Goal: Information Seeking & Learning: Find specific fact

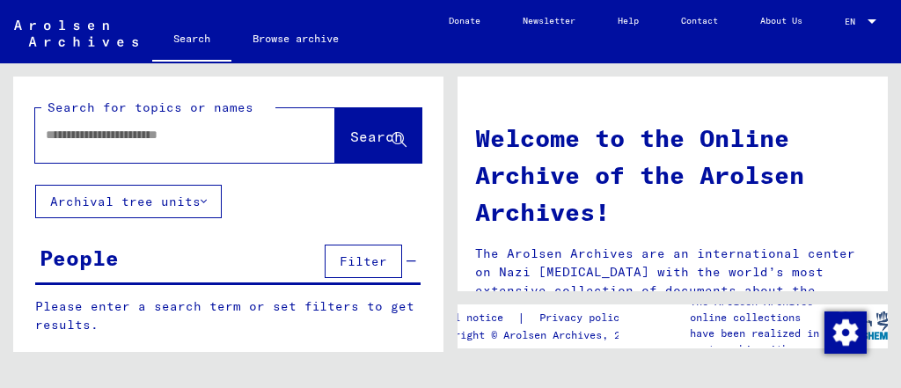
click at [213, 187] on button "Archival tree units" at bounding box center [128, 201] width 187 height 33
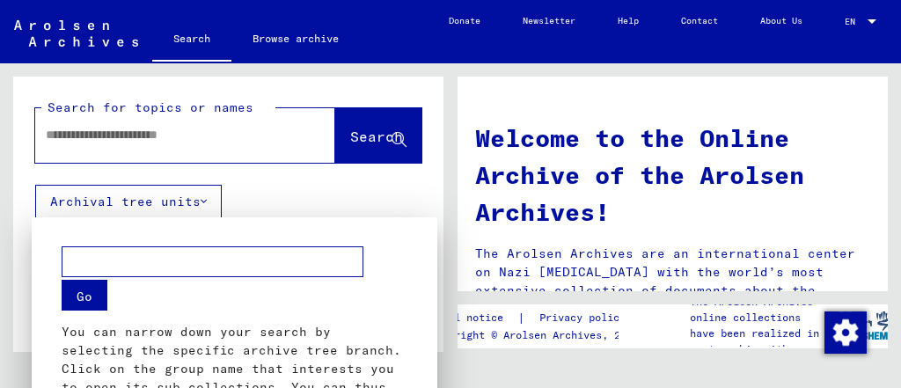
scroll to position [496, 0]
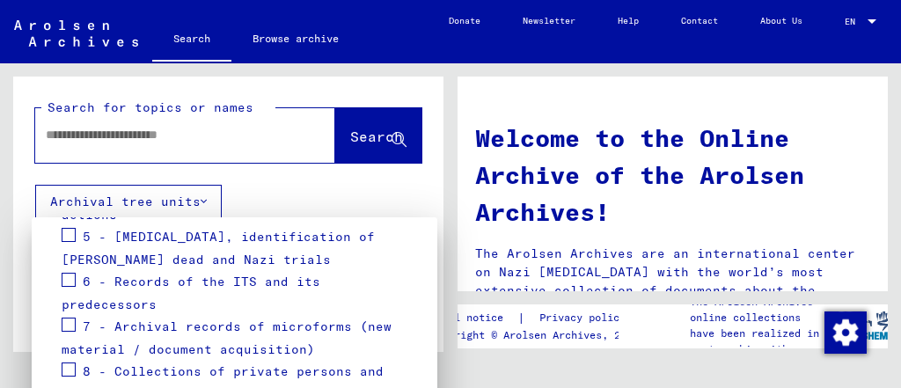
click at [235, 133] on div at bounding box center [450, 194] width 901 height 388
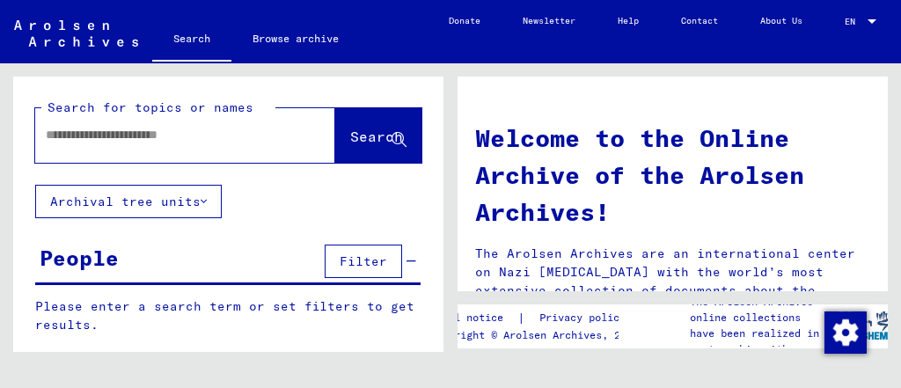
click at [235, 133] on input "text" at bounding box center [164, 135] width 237 height 18
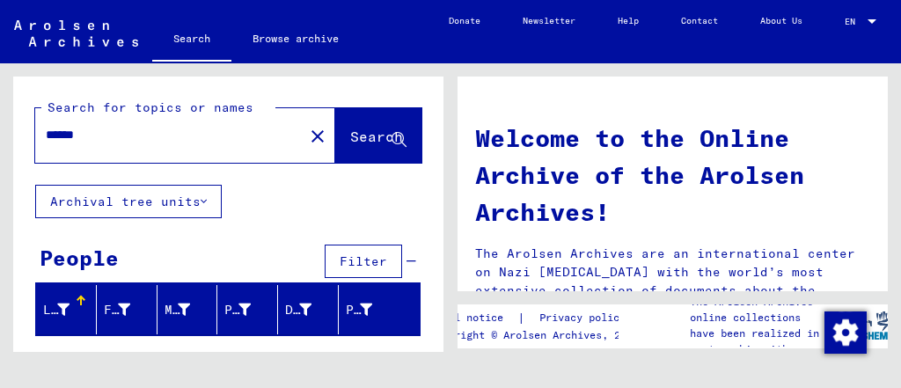
click at [235, 133] on input "******" at bounding box center [164, 135] width 237 height 18
type input "*"
type input "****"
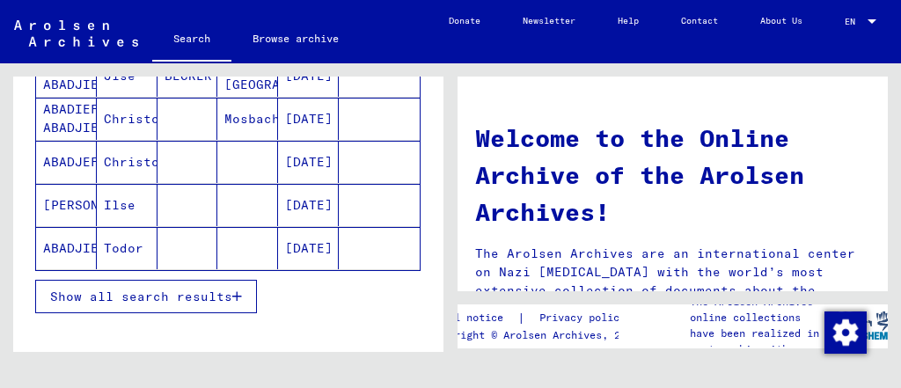
scroll to position [282, 0]
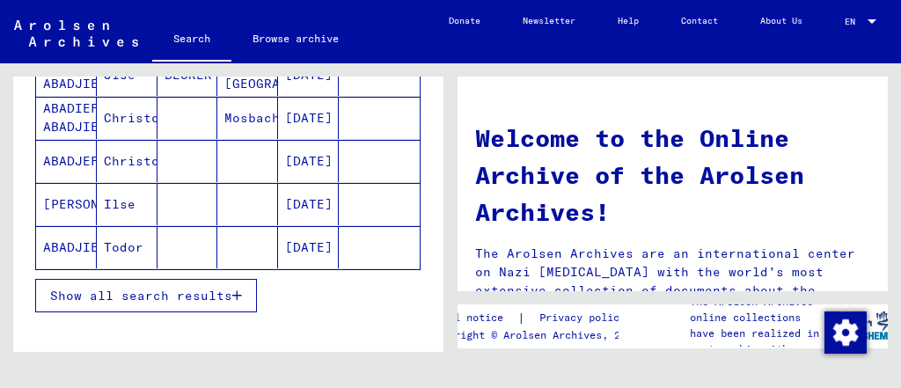
click at [225, 288] on span "Show all search results" at bounding box center [141, 296] width 182 height 16
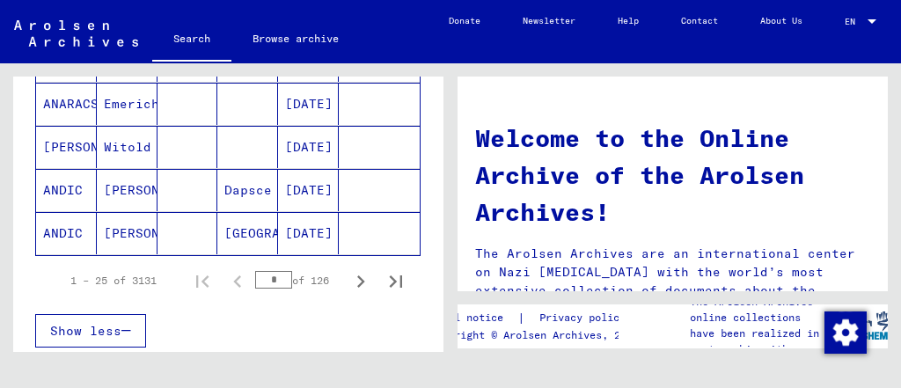
scroll to position [1169, 0]
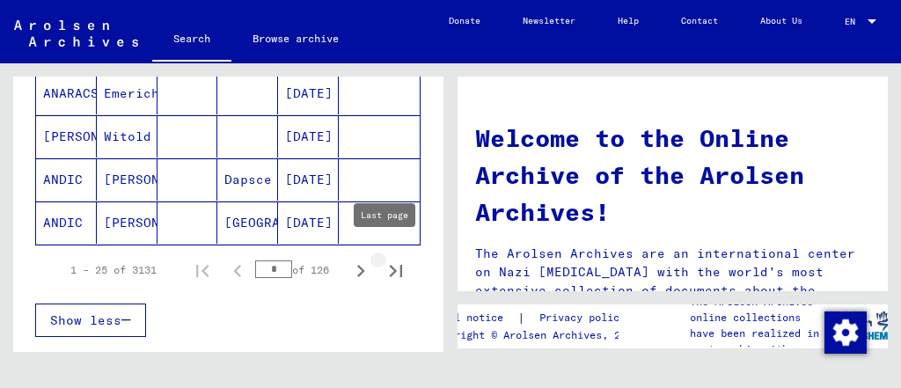
click at [384, 259] on icon "Last page" at bounding box center [396, 271] width 25 height 25
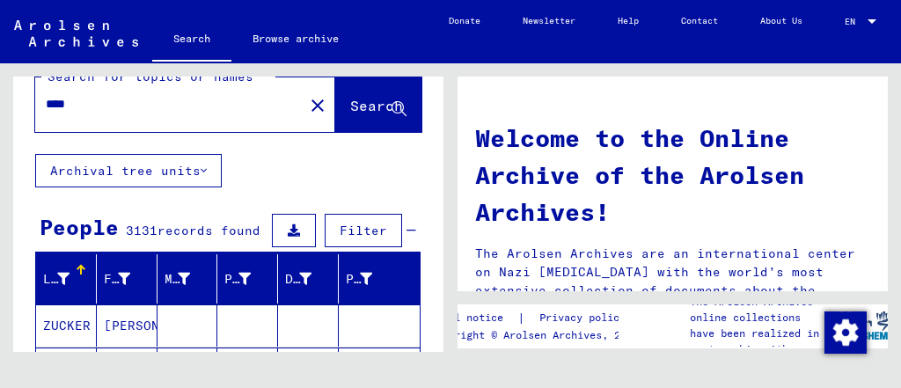
scroll to position [0, 0]
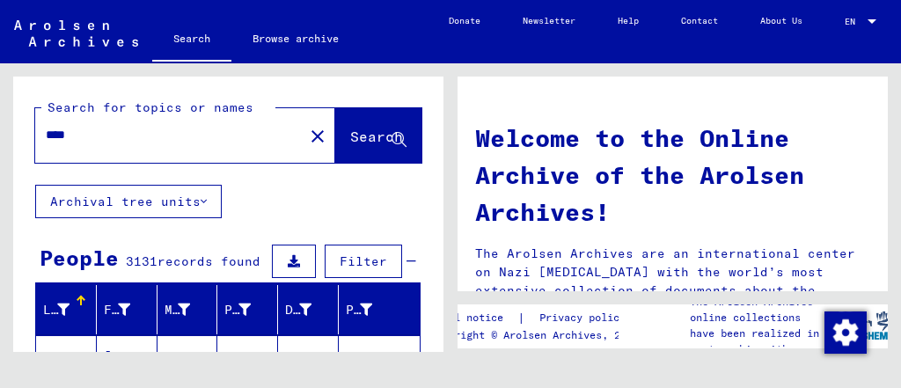
click at [340, 257] on span "Filter" at bounding box center [364, 262] width 48 height 16
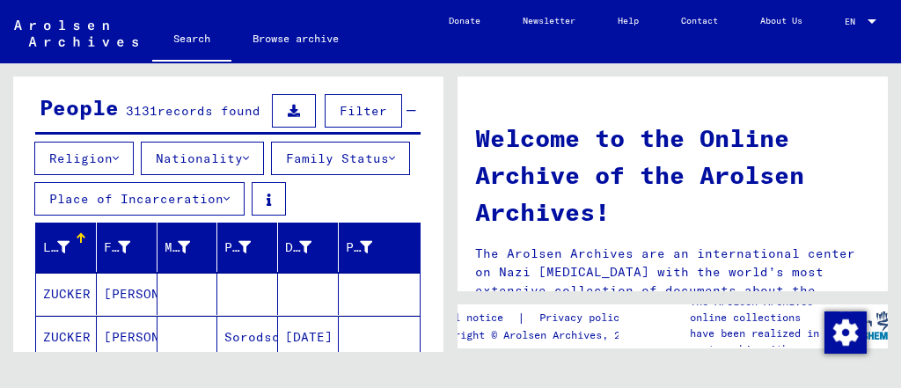
scroll to position [151, 0]
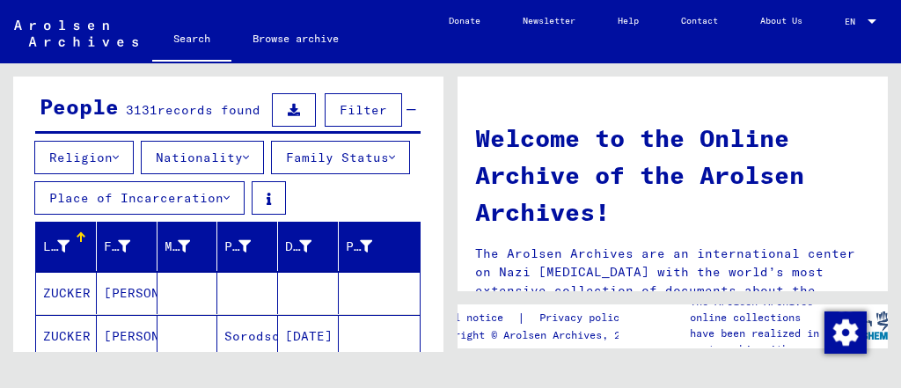
click at [249, 151] on icon at bounding box center [246, 157] width 6 height 12
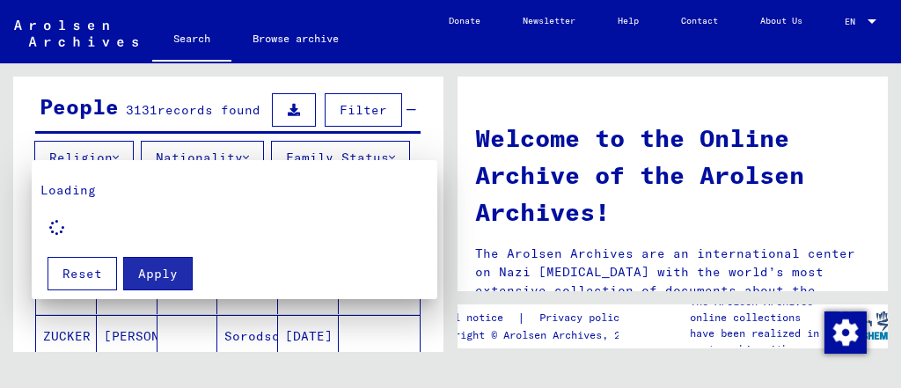
click at [347, 148] on div at bounding box center [450, 194] width 901 height 388
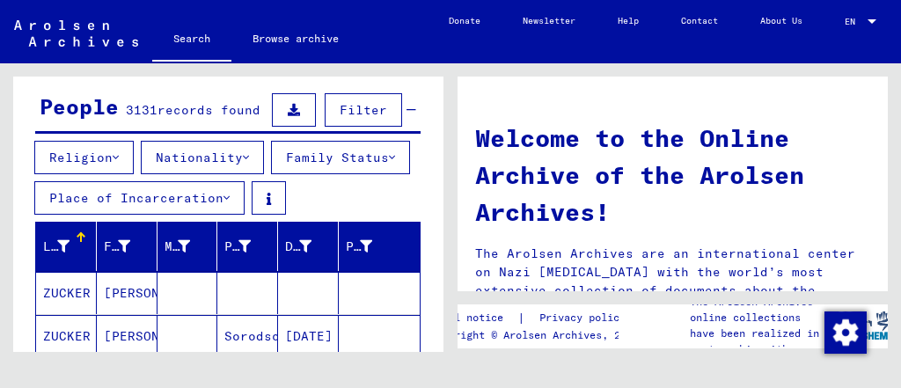
click at [271, 174] on button "Family Status" at bounding box center [340, 157] width 139 height 33
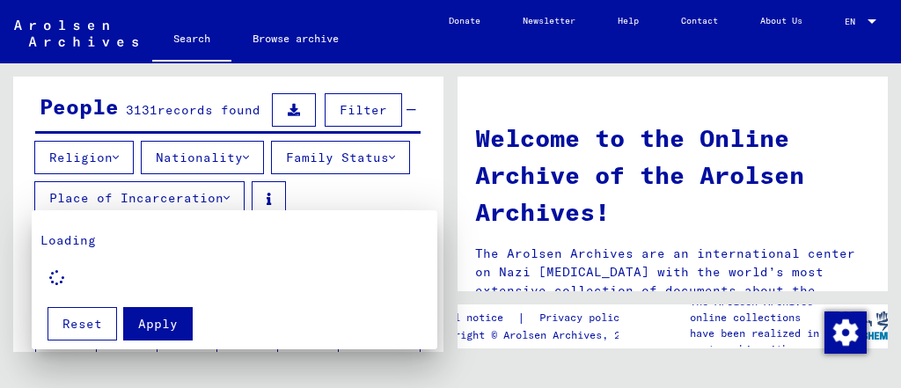
click at [294, 195] on div at bounding box center [450, 194] width 901 height 388
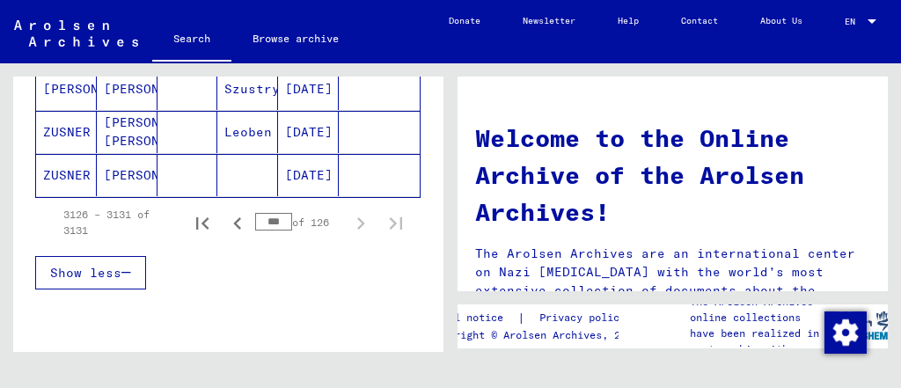
scroll to position [487, 0]
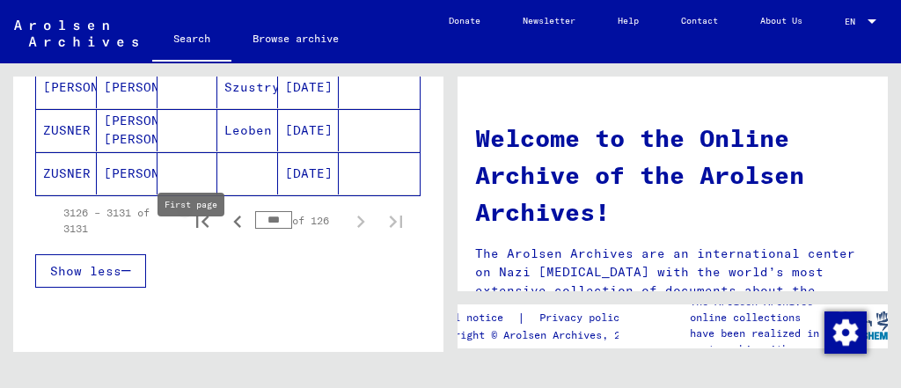
click at [190, 234] on icon "First page" at bounding box center [202, 221] width 25 height 25
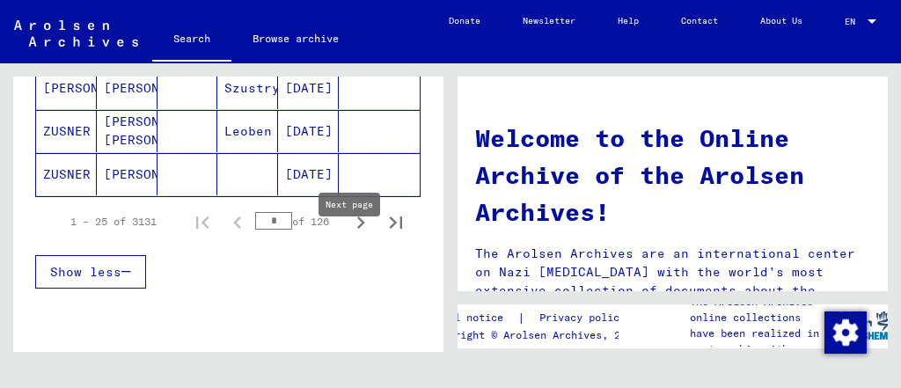
click at [357, 229] on icon "Next page" at bounding box center [361, 223] width 8 height 12
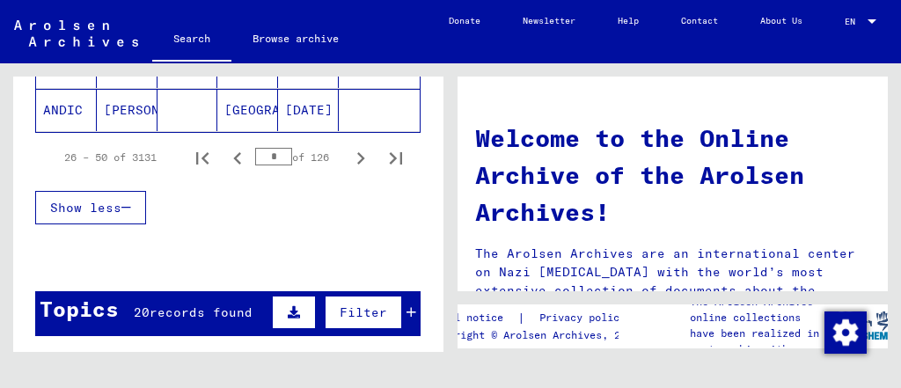
scroll to position [1369, 0]
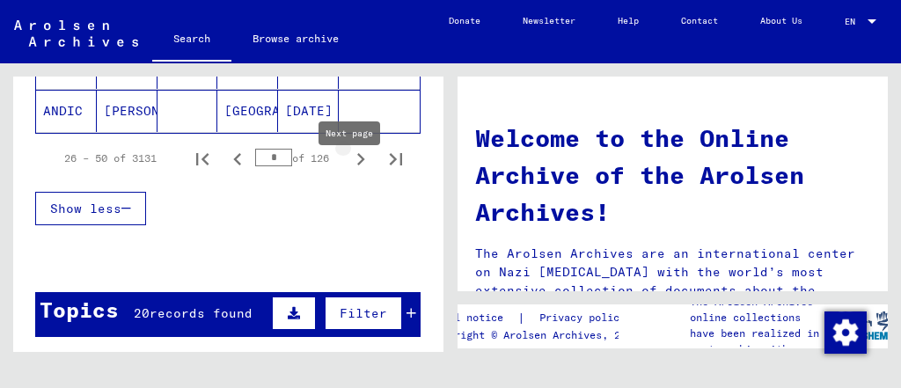
click at [349, 172] on icon "Next page" at bounding box center [361, 159] width 25 height 25
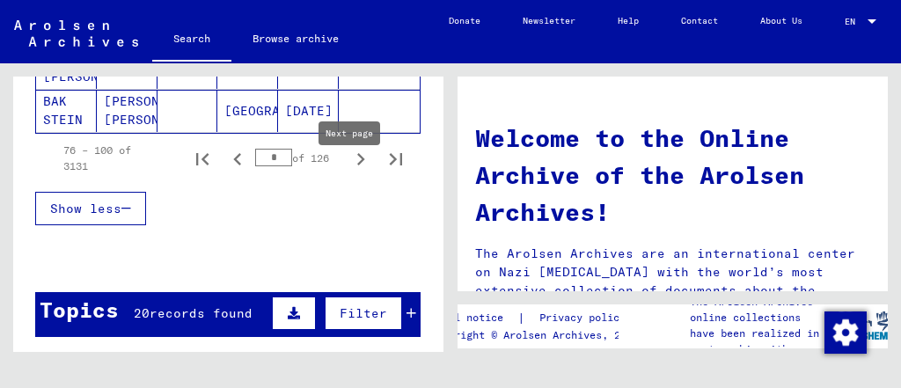
click at [349, 170] on icon "Next page" at bounding box center [361, 159] width 25 height 25
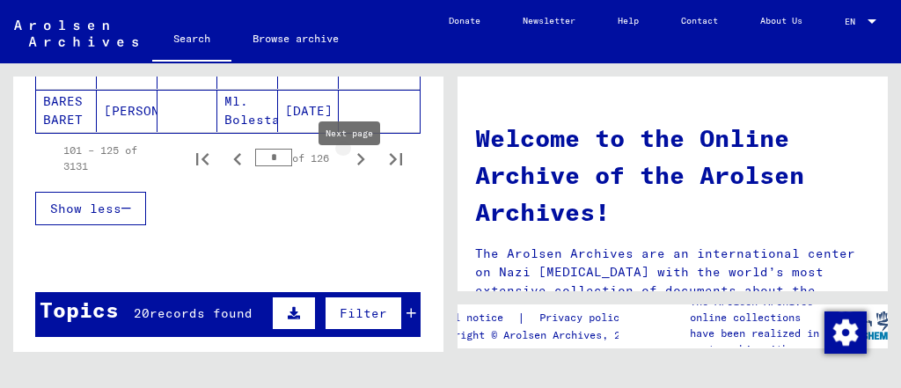
click at [357, 165] on icon "Next page" at bounding box center [361, 159] width 8 height 12
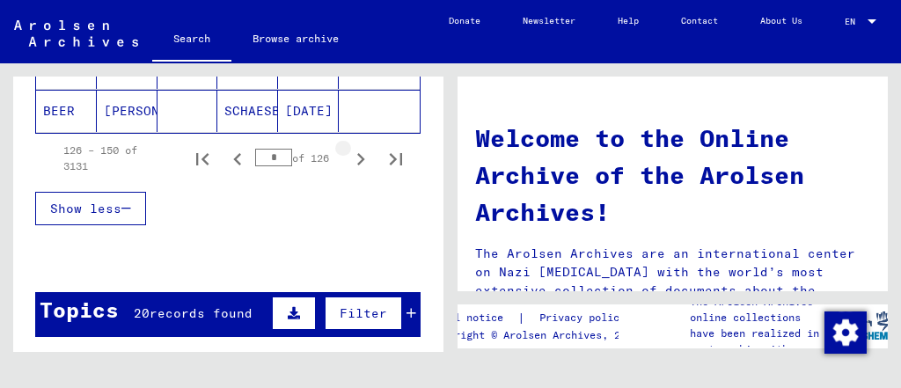
click at [352, 170] on icon "Next page" at bounding box center [361, 159] width 25 height 25
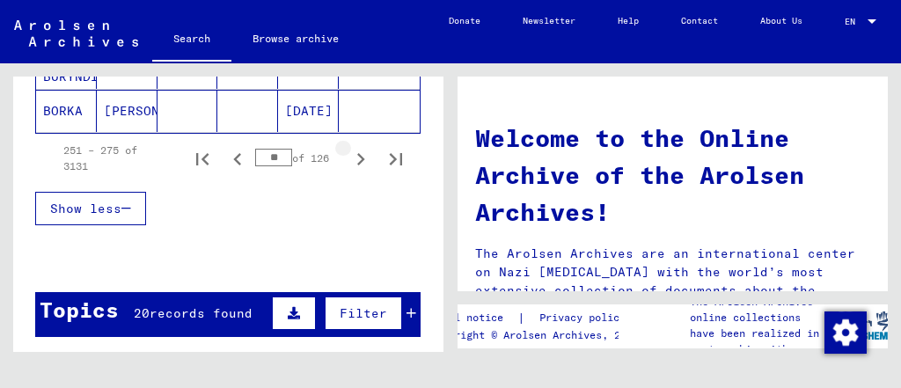
click at [352, 170] on icon "Next page" at bounding box center [361, 159] width 25 height 25
click at [352, 171] on icon "Next page" at bounding box center [361, 159] width 25 height 25
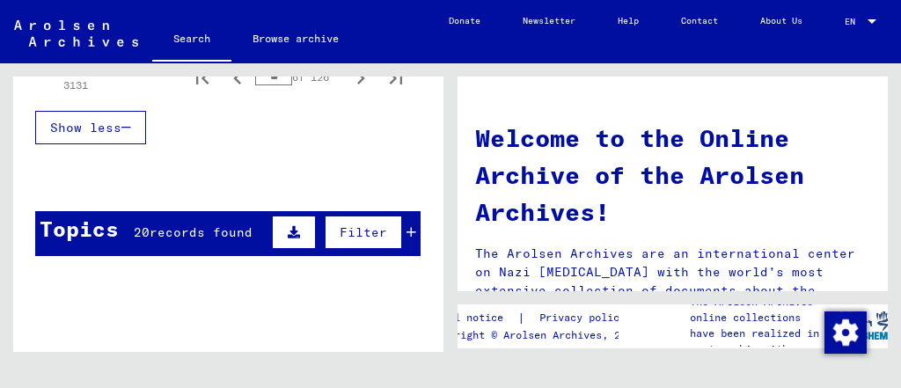
scroll to position [1455, 0]
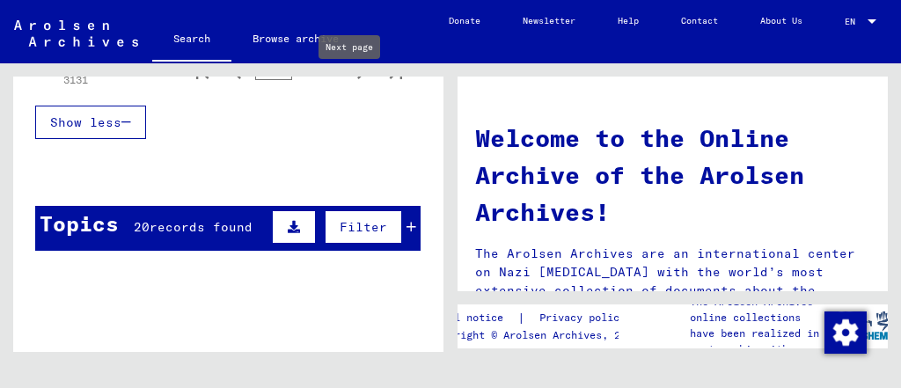
click at [349, 85] on icon "Next page" at bounding box center [361, 73] width 25 height 25
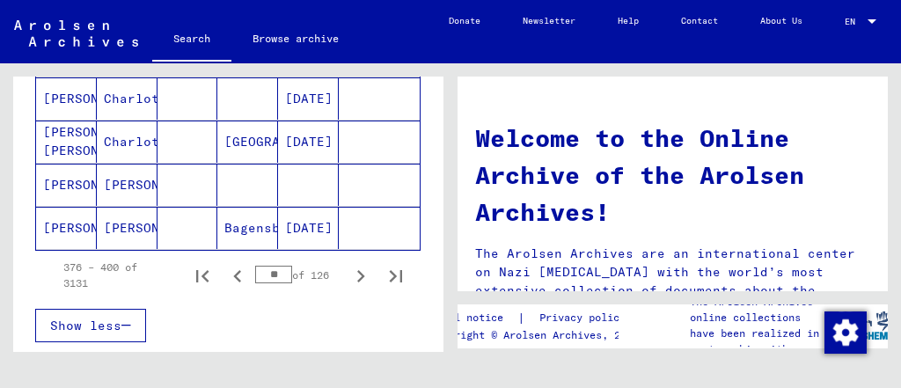
scroll to position [1250, 0]
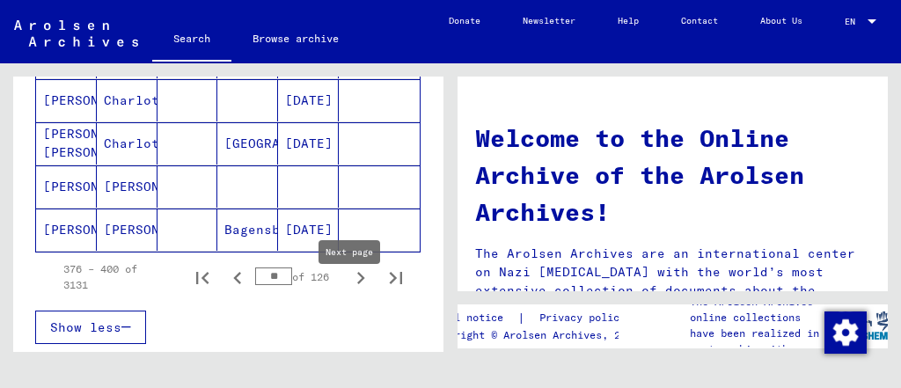
click at [353, 290] on icon "Next page" at bounding box center [361, 278] width 25 height 25
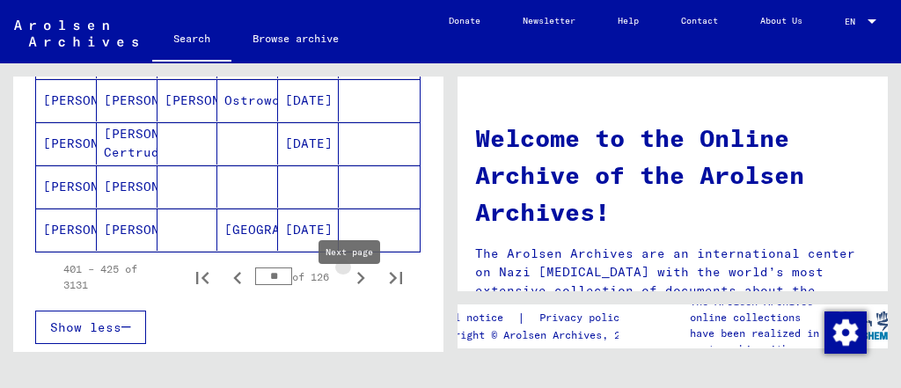
click at [353, 290] on icon "Next page" at bounding box center [361, 278] width 25 height 25
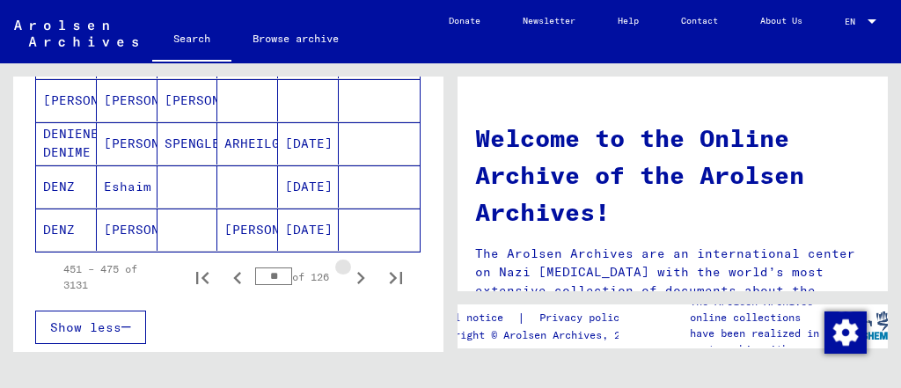
click at [353, 290] on icon "Next page" at bounding box center [361, 278] width 25 height 25
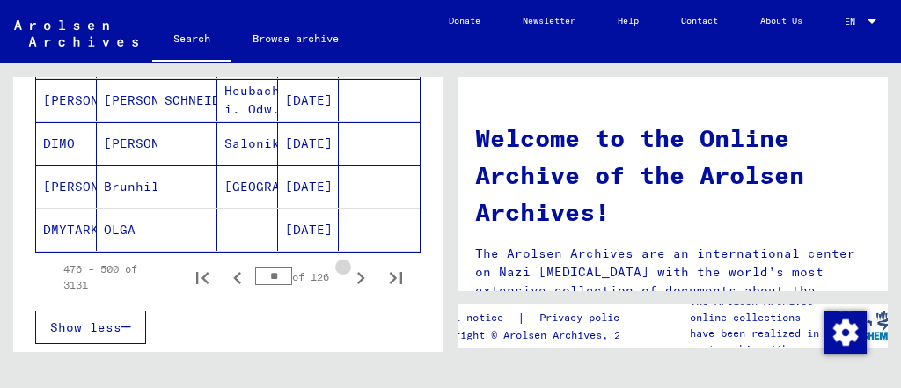
click at [353, 290] on icon "Next page" at bounding box center [361, 278] width 25 height 25
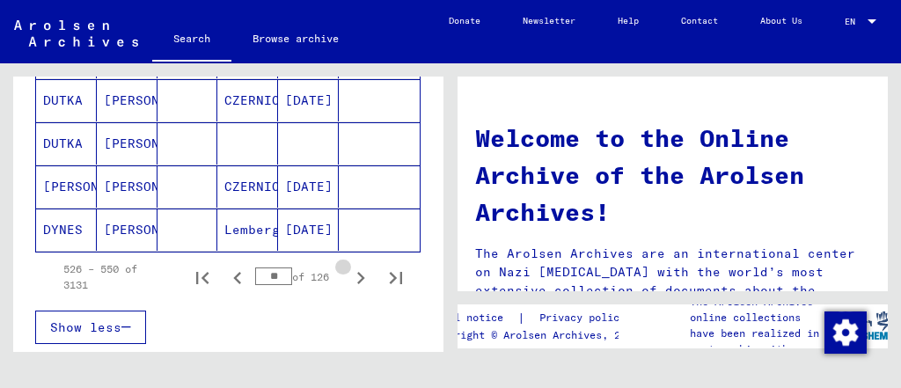
click at [353, 290] on icon "Next page" at bounding box center [361, 278] width 25 height 25
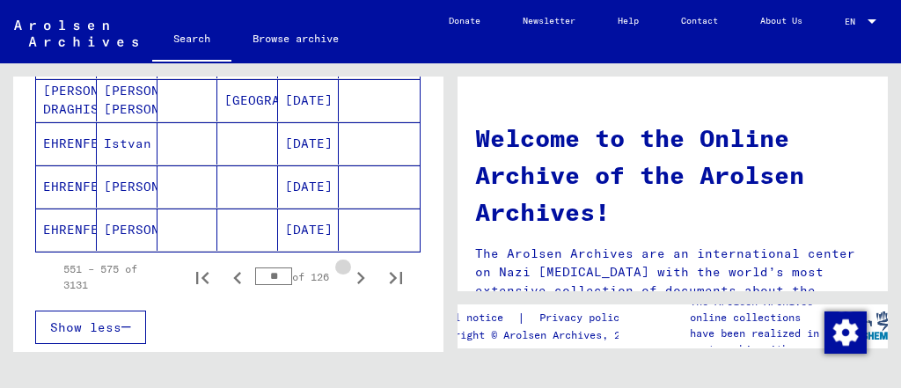
click at [353, 290] on icon "Next page" at bounding box center [361, 278] width 25 height 25
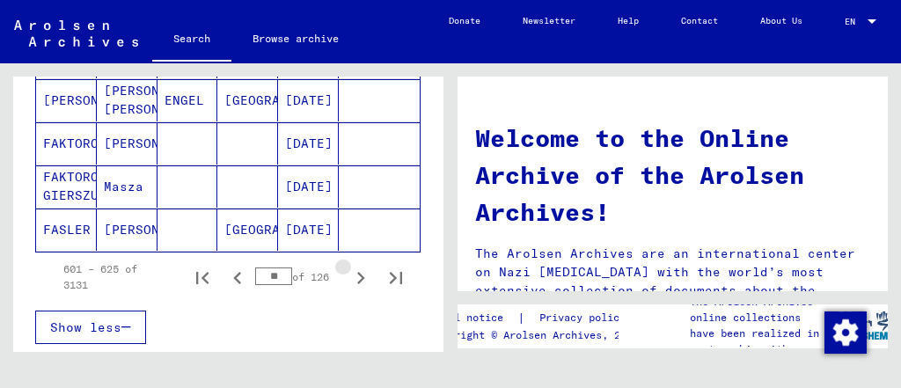
click at [353, 290] on icon "Next page" at bounding box center [361, 278] width 25 height 25
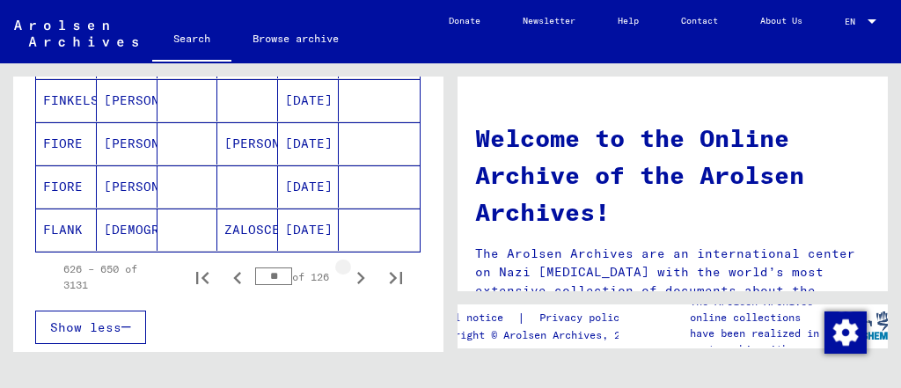
click at [353, 290] on icon "Next page" at bounding box center [361, 278] width 25 height 25
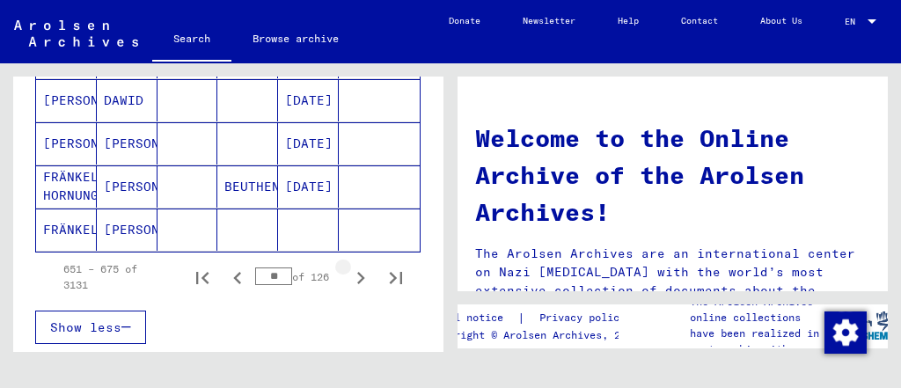
click at [353, 290] on icon "Next page" at bounding box center [361, 278] width 25 height 25
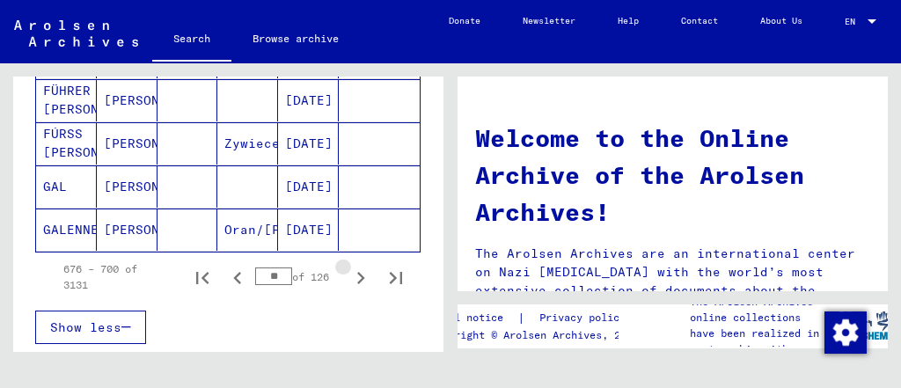
click at [353, 290] on icon "Next page" at bounding box center [361, 278] width 25 height 25
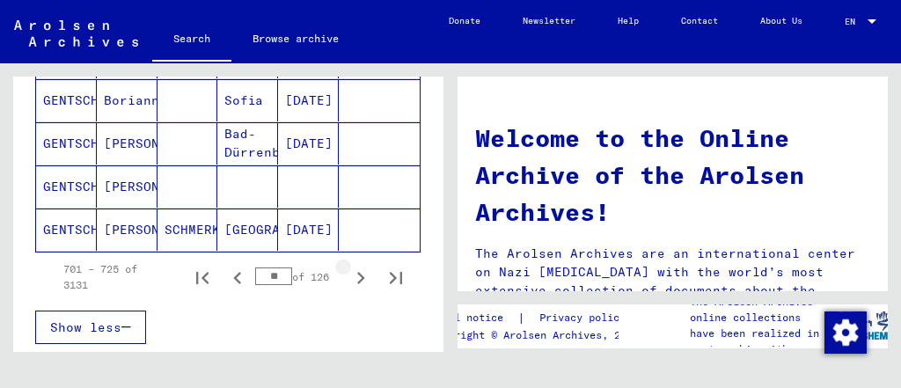
click at [353, 290] on icon "Next page" at bounding box center [361, 278] width 25 height 25
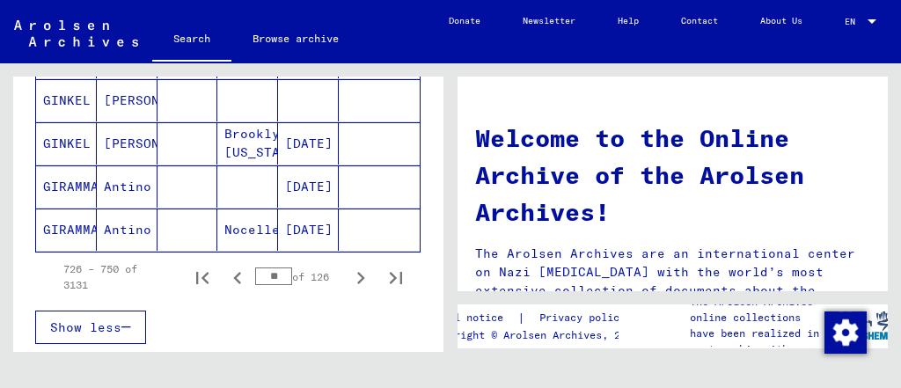
click at [353, 290] on icon "Next page" at bounding box center [361, 278] width 25 height 25
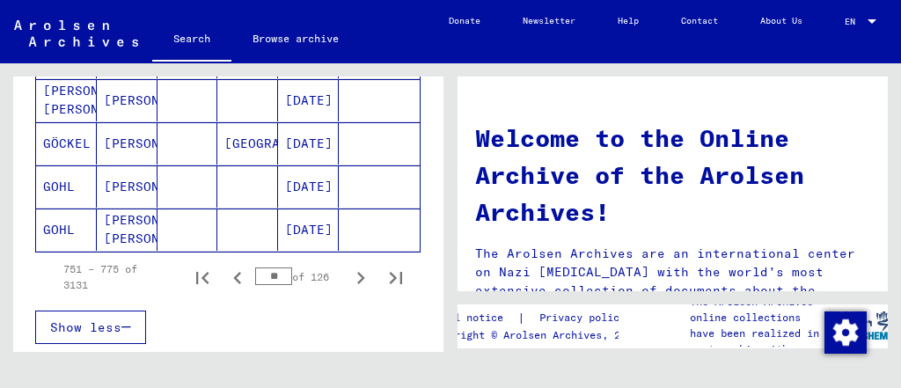
click at [353, 290] on icon "Next page" at bounding box center [361, 278] width 25 height 25
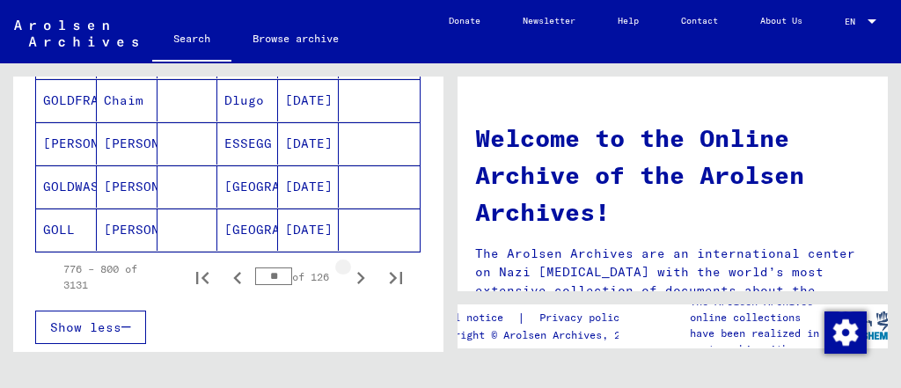
click at [353, 290] on icon "Next page" at bounding box center [361, 278] width 25 height 25
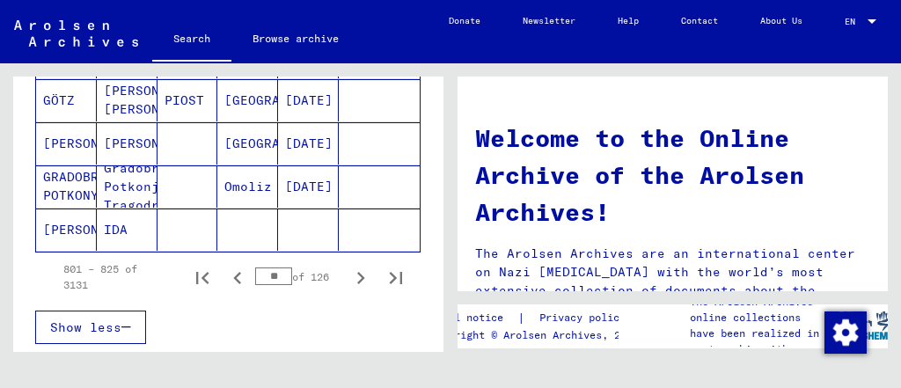
click at [353, 290] on icon "Next page" at bounding box center [361, 278] width 25 height 25
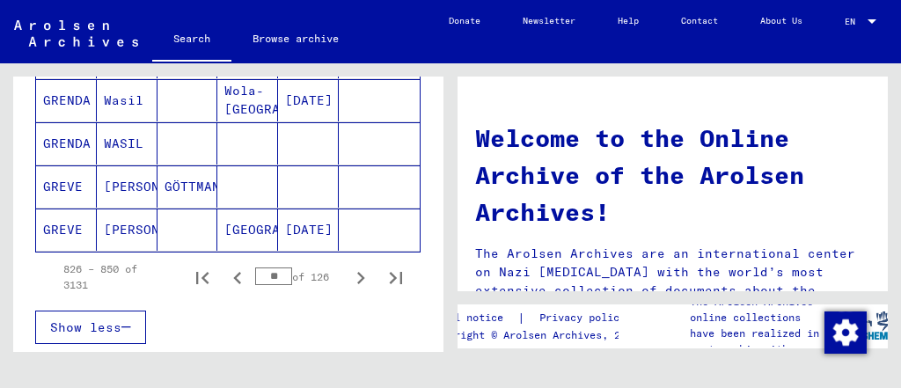
click at [353, 290] on icon "Next page" at bounding box center [361, 278] width 25 height 25
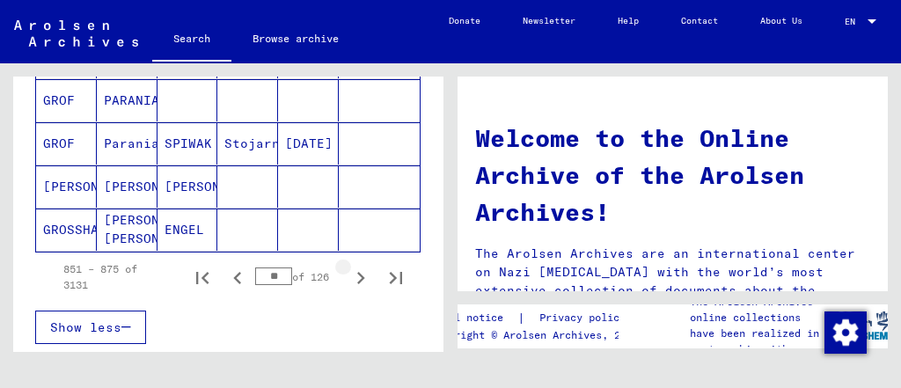
click at [353, 290] on icon "Next page" at bounding box center [361, 278] width 25 height 25
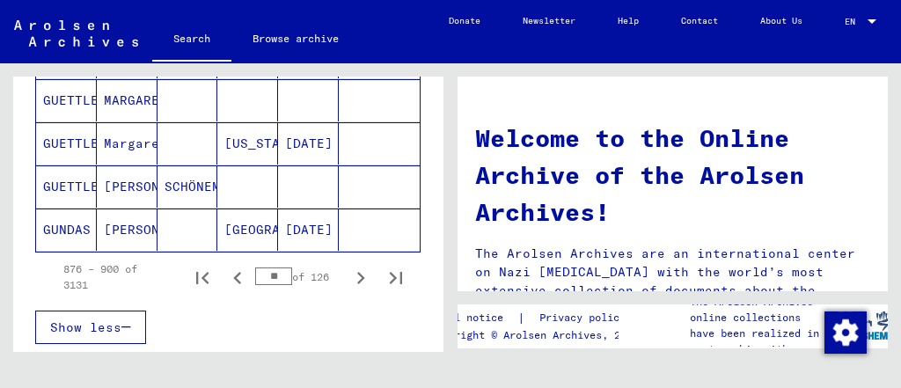
click at [353, 290] on icon "Next page" at bounding box center [361, 278] width 25 height 25
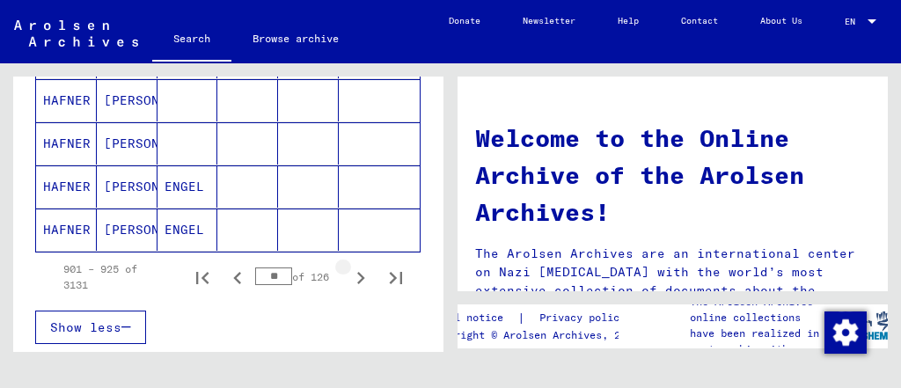
click at [353, 290] on icon "Next page" at bounding box center [361, 278] width 25 height 25
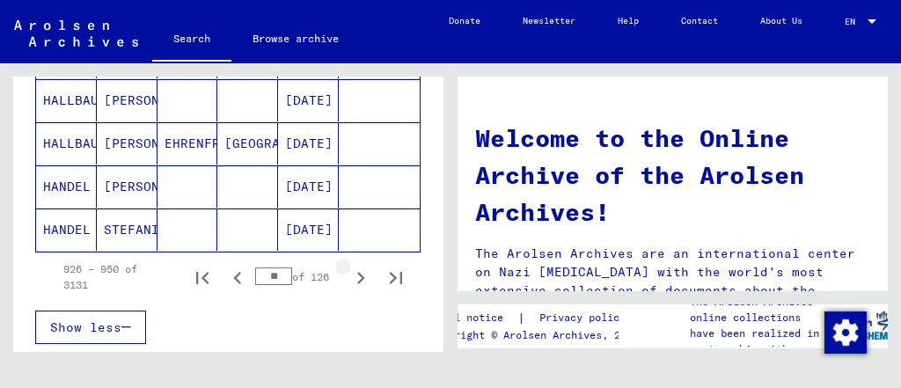
click at [353, 290] on icon "Next page" at bounding box center [361, 278] width 25 height 25
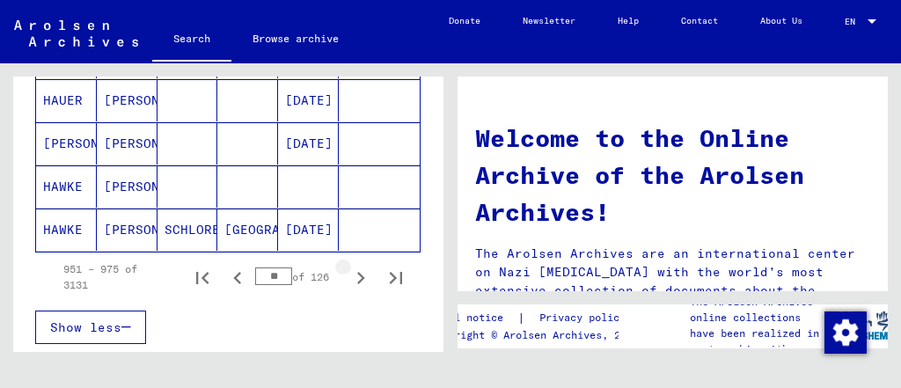
click at [353, 290] on icon "Next page" at bounding box center [361, 278] width 25 height 25
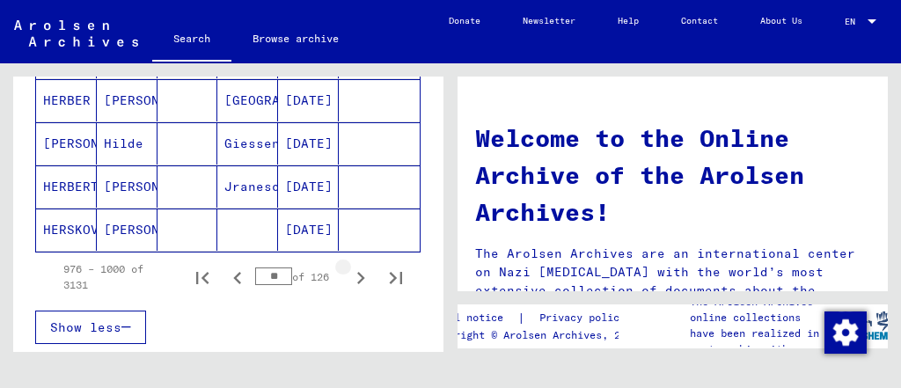
click at [353, 290] on icon "Next page" at bounding box center [361, 278] width 25 height 25
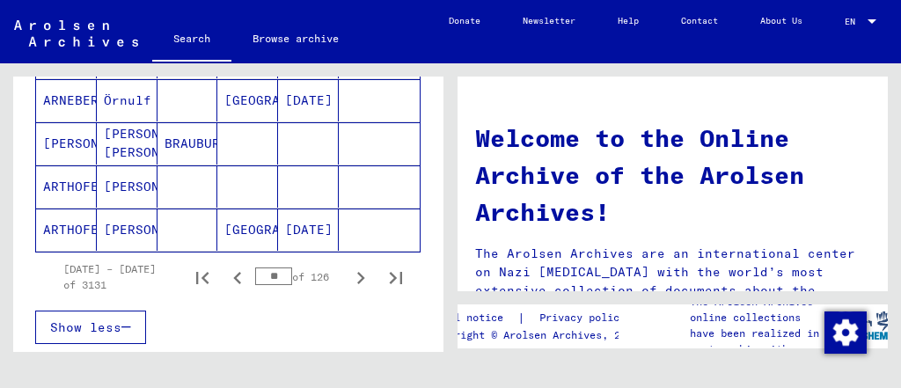
click at [353, 290] on icon "Next page" at bounding box center [361, 278] width 25 height 25
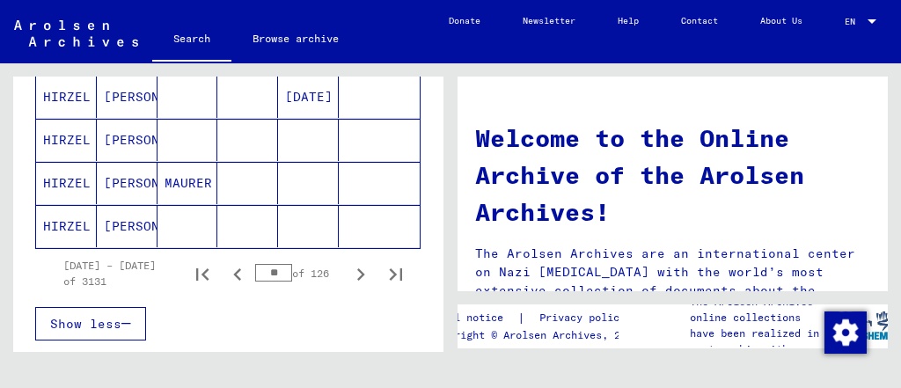
scroll to position [1250, 0]
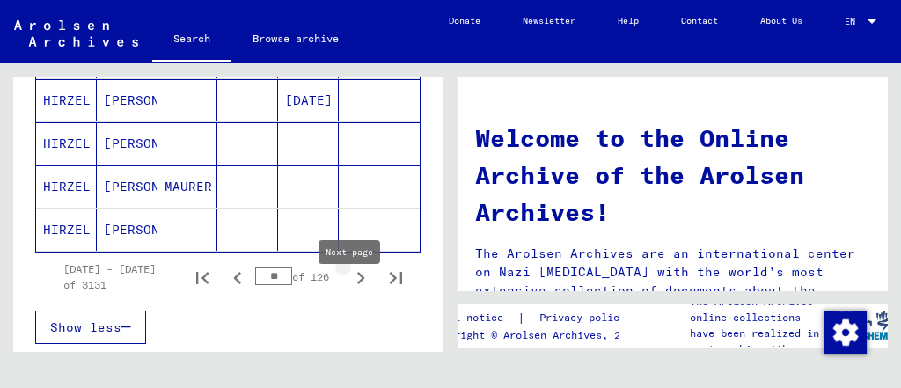
click at [349, 290] on icon "Next page" at bounding box center [361, 278] width 25 height 25
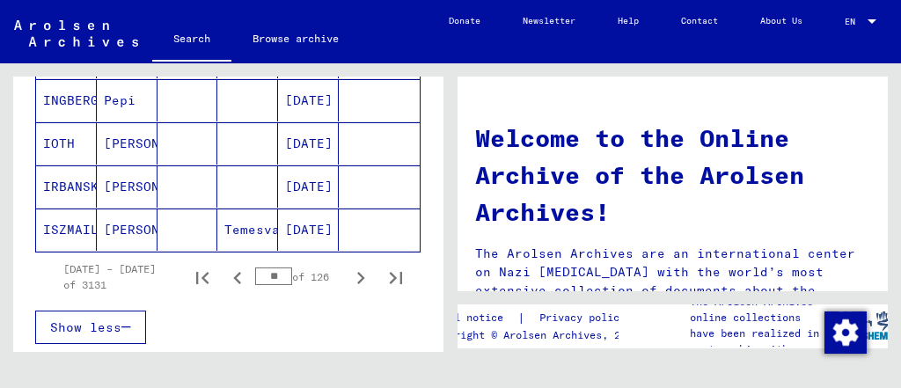
click at [349, 290] on icon "Next page" at bounding box center [361, 278] width 25 height 25
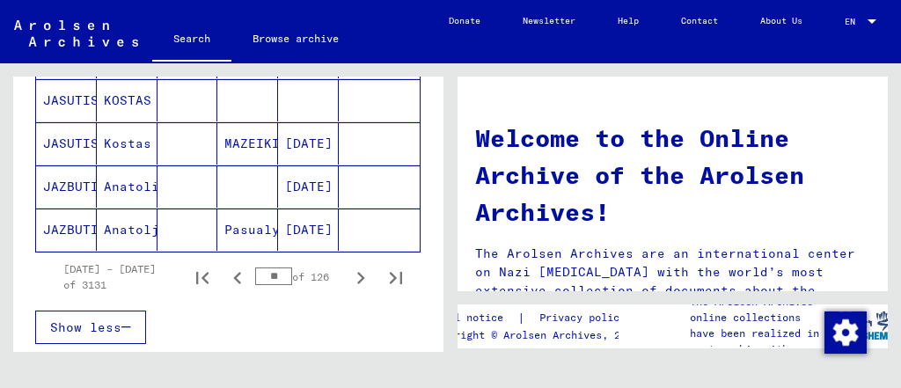
click at [349, 290] on icon "Next page" at bounding box center [361, 278] width 25 height 25
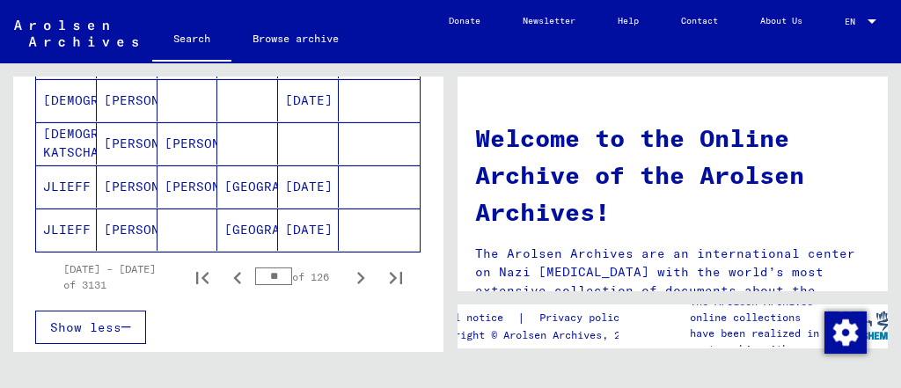
click at [349, 290] on icon "Next page" at bounding box center [361, 278] width 25 height 25
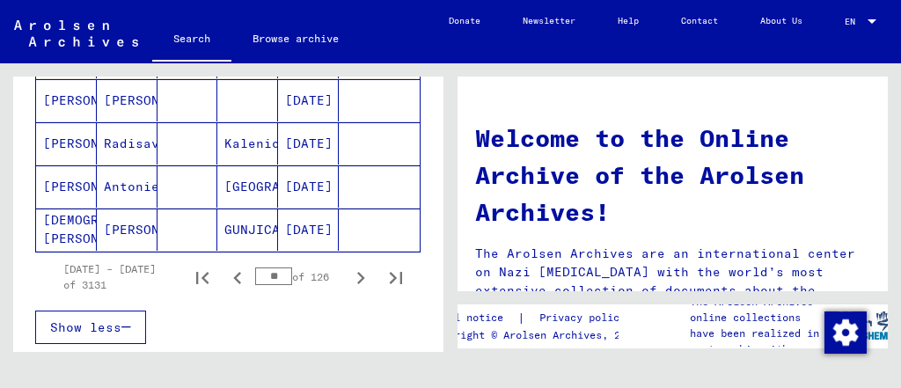
click at [349, 290] on icon "Next page" at bounding box center [361, 278] width 25 height 25
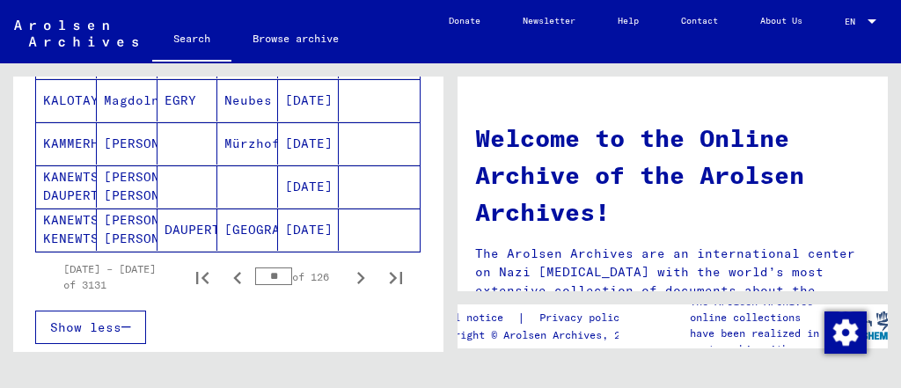
click at [349, 290] on icon "Next page" at bounding box center [361, 278] width 25 height 25
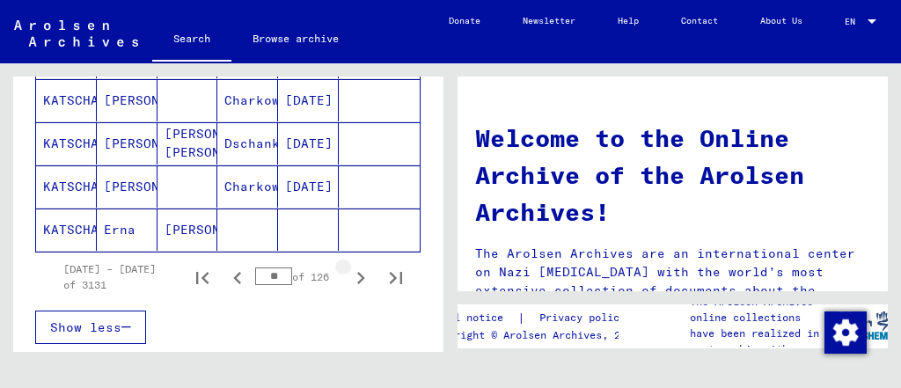
click at [349, 290] on icon "Next page" at bounding box center [361, 278] width 25 height 25
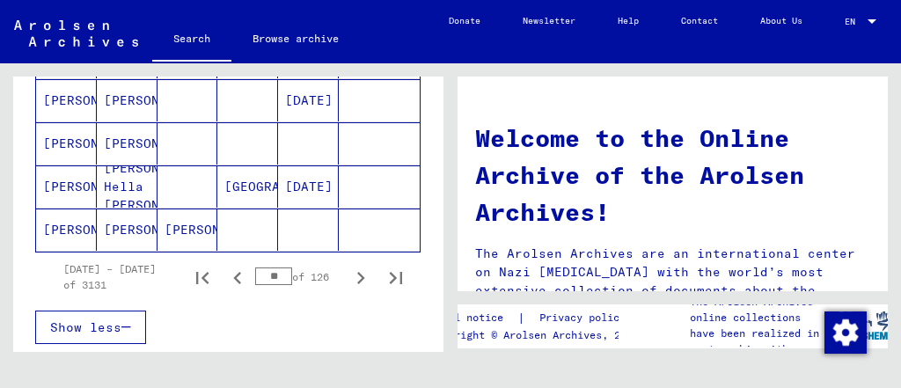
click at [349, 290] on icon "Next page" at bounding box center [361, 278] width 25 height 25
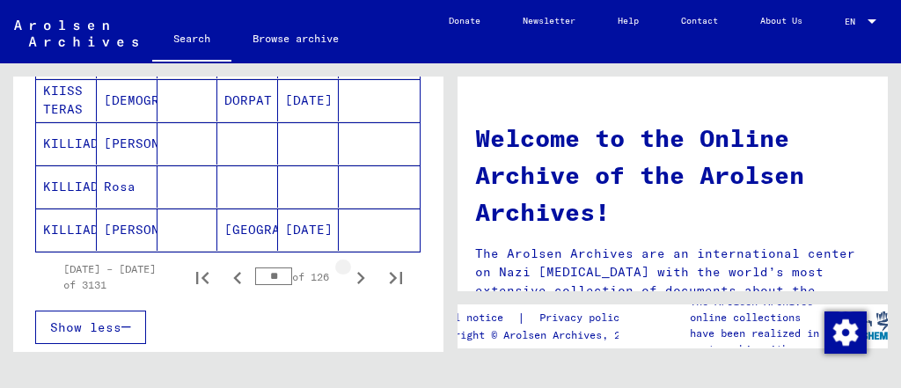
click at [349, 290] on icon "Next page" at bounding box center [361, 278] width 25 height 25
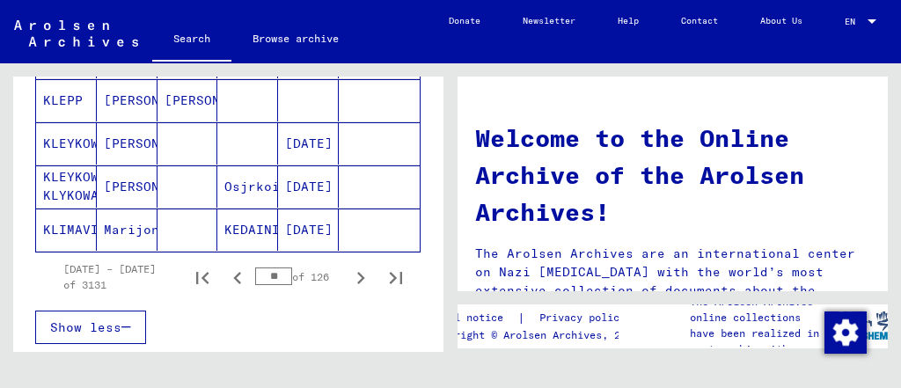
click at [349, 290] on icon "Next page" at bounding box center [361, 278] width 25 height 25
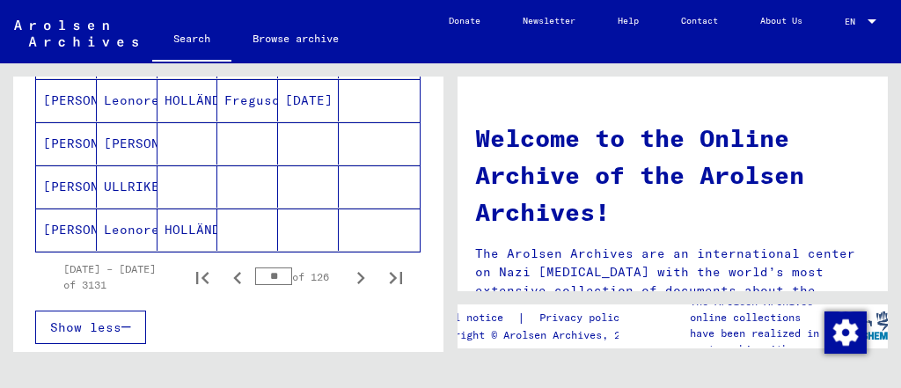
click at [349, 290] on icon "Next page" at bounding box center [361, 278] width 25 height 25
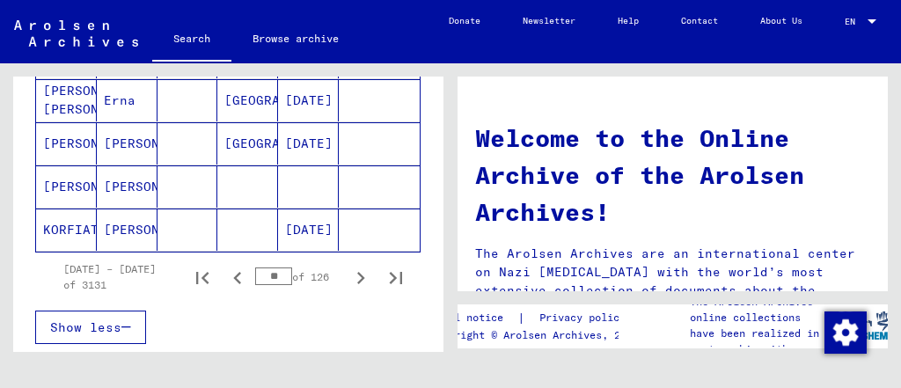
click at [349, 290] on icon "Next page" at bounding box center [361, 278] width 25 height 25
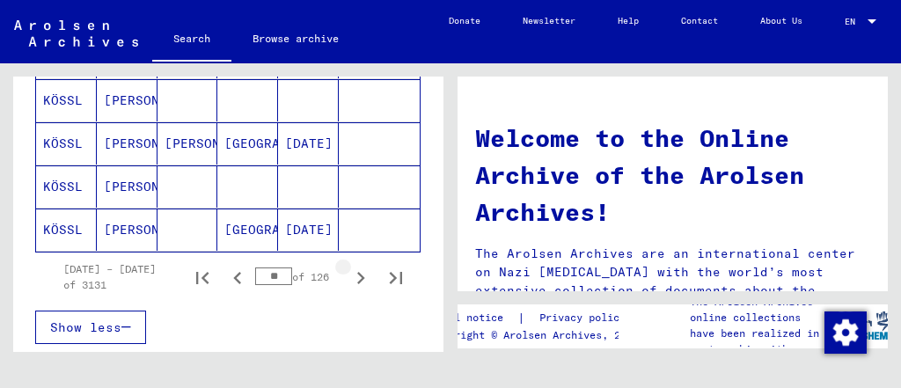
click at [349, 290] on icon "Next page" at bounding box center [361, 278] width 25 height 25
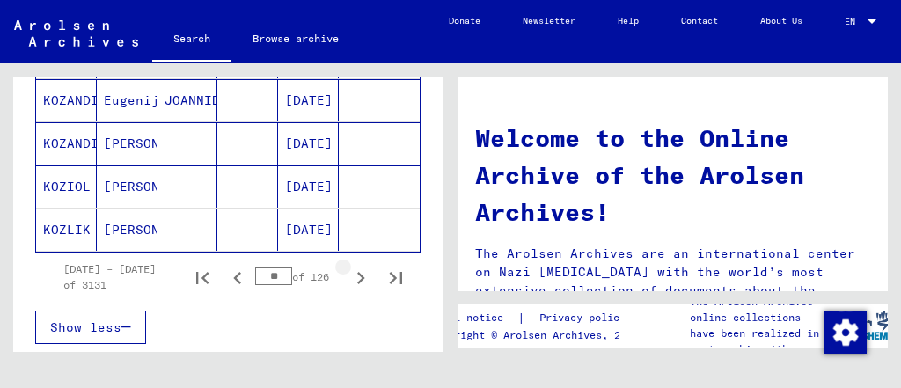
click at [349, 290] on icon "Next page" at bounding box center [361, 278] width 25 height 25
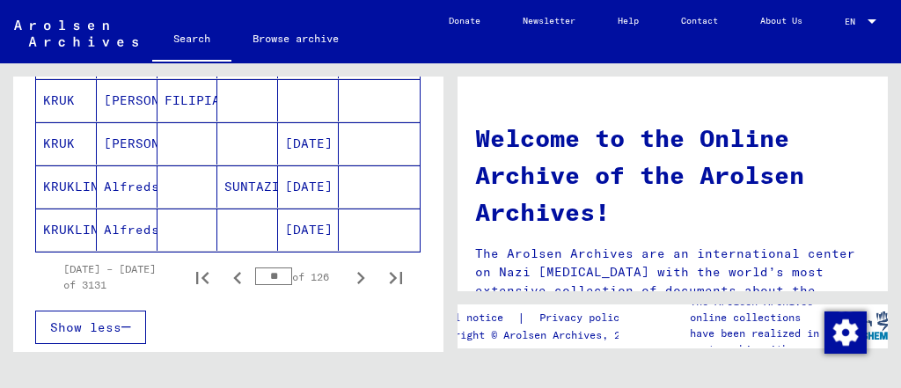
click at [349, 290] on icon "Next page" at bounding box center [361, 278] width 25 height 25
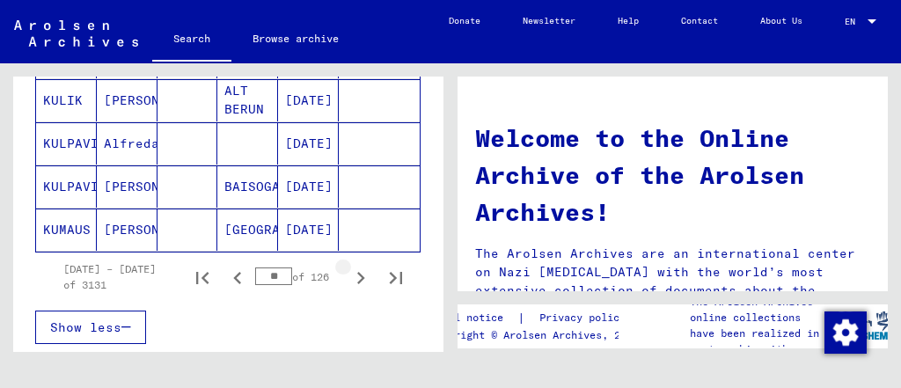
click at [349, 286] on icon "Next page" at bounding box center [361, 278] width 25 height 25
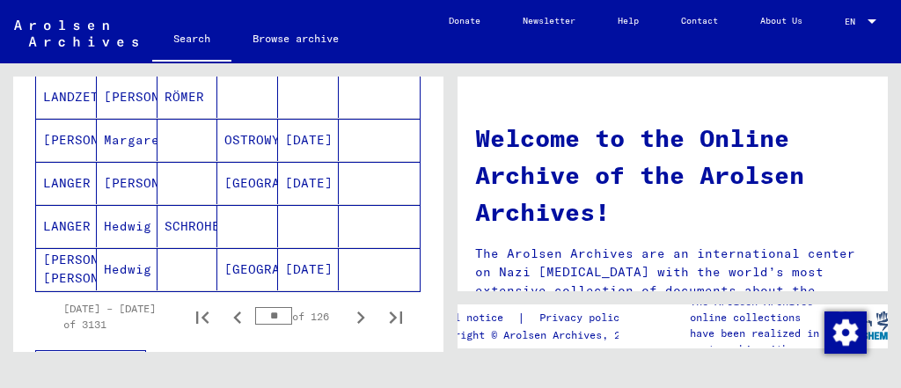
scroll to position [1209, 0]
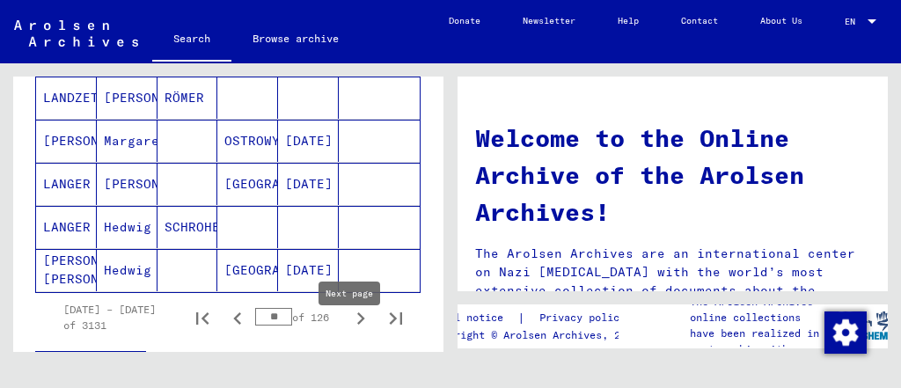
click at [353, 331] on icon "Next page" at bounding box center [361, 318] width 25 height 25
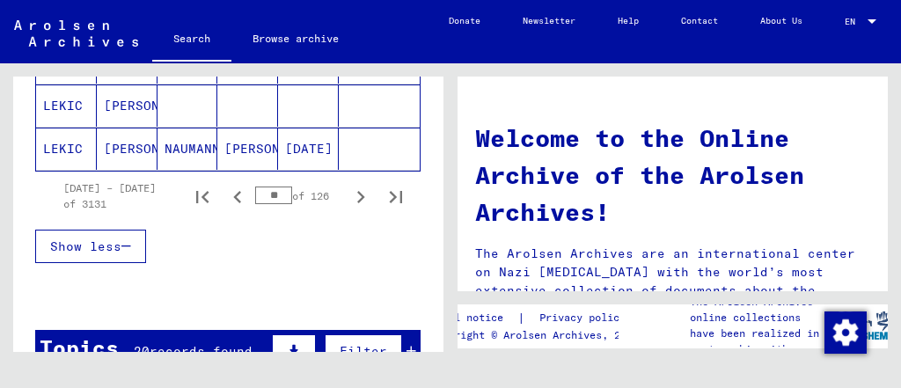
scroll to position [1336, 0]
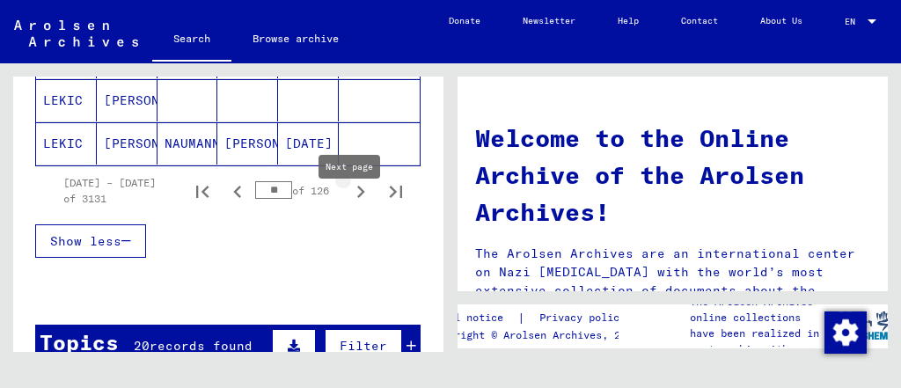
click at [349, 204] on icon "Next page" at bounding box center [361, 192] width 25 height 25
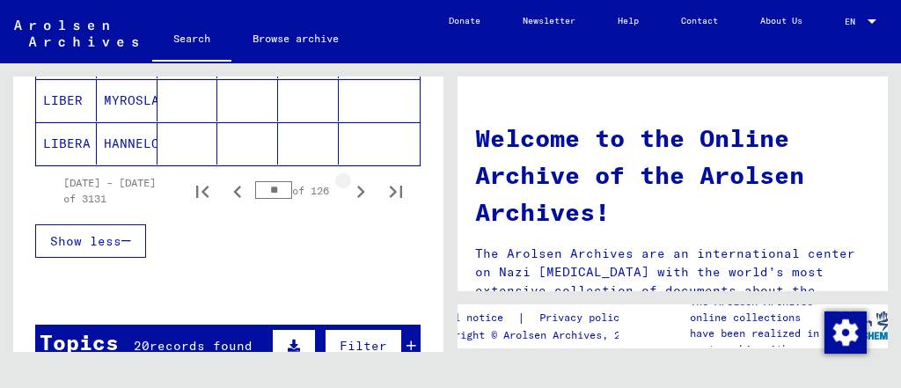
click at [349, 204] on icon "Next page" at bounding box center [361, 192] width 25 height 25
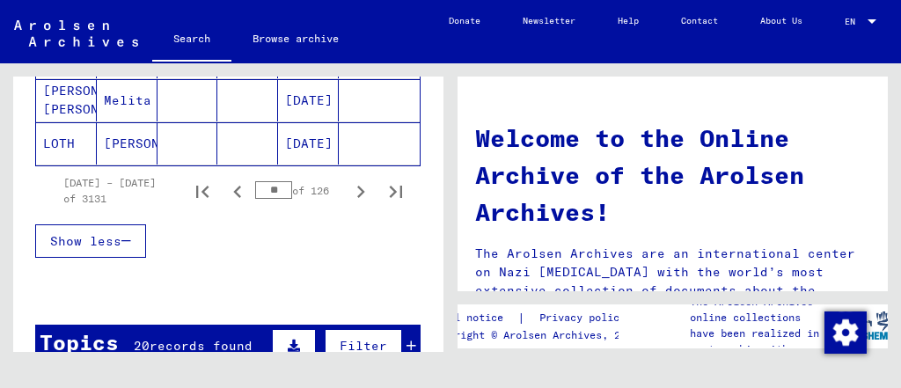
click at [349, 204] on icon "Next page" at bounding box center [361, 192] width 25 height 25
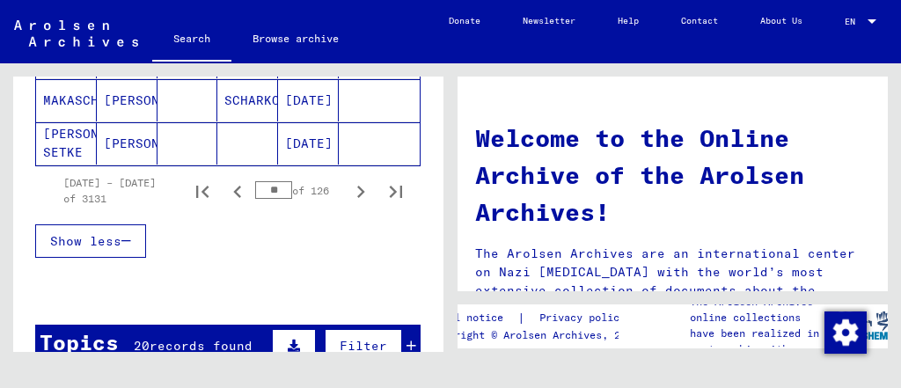
click at [349, 204] on icon "Next page" at bounding box center [361, 192] width 25 height 25
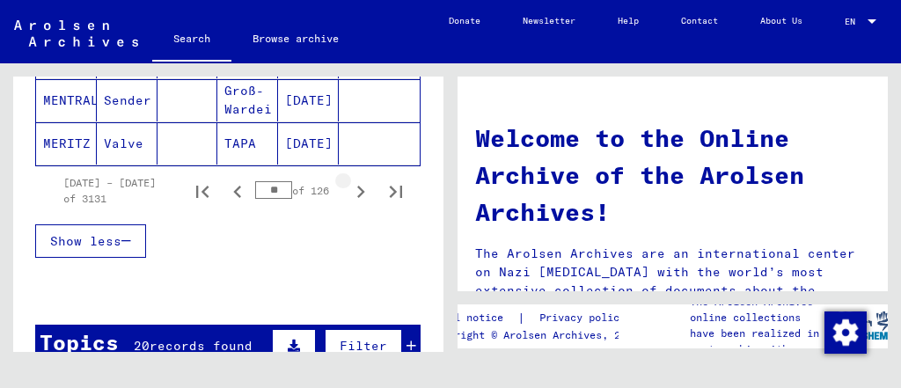
click at [349, 204] on icon "Next page" at bounding box center [361, 192] width 25 height 25
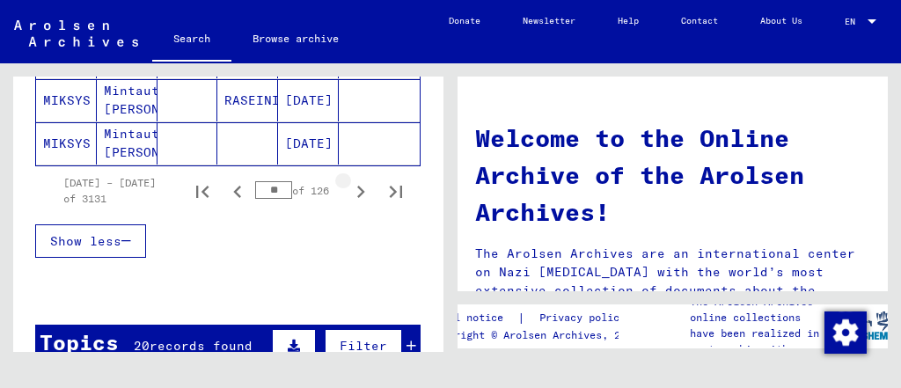
click at [349, 204] on icon "Next page" at bounding box center [361, 192] width 25 height 25
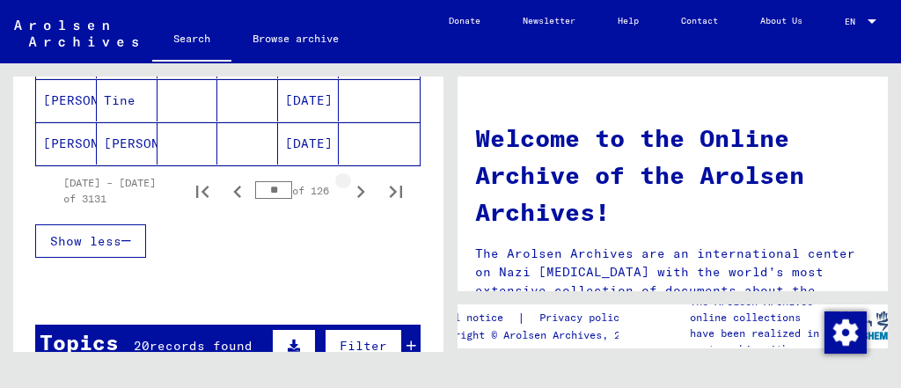
click at [349, 204] on icon "Next page" at bounding box center [361, 192] width 25 height 25
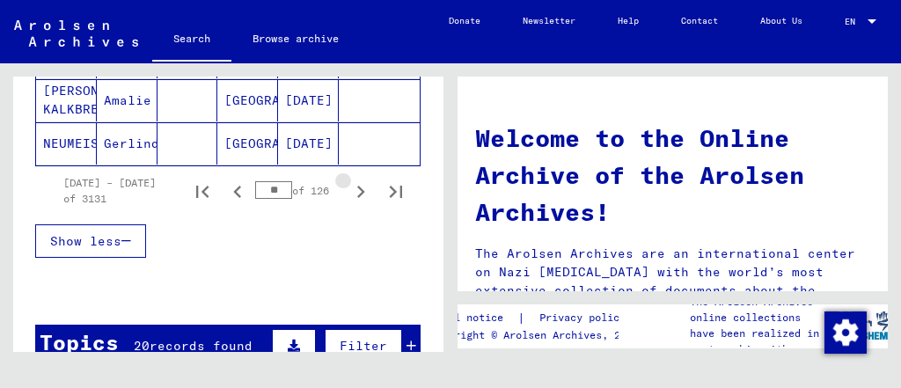
click at [349, 204] on icon "Next page" at bounding box center [361, 192] width 25 height 25
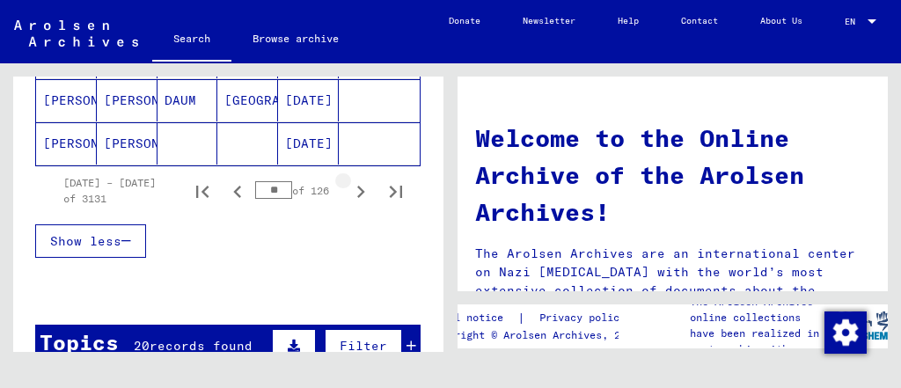
click at [349, 204] on icon "Next page" at bounding box center [361, 192] width 25 height 25
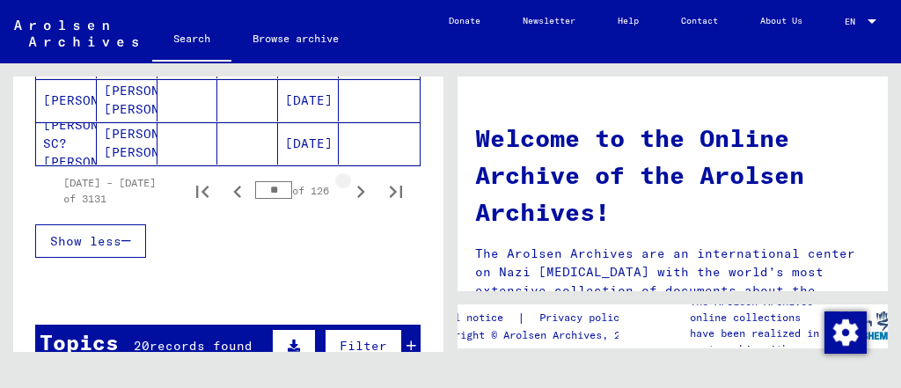
click at [349, 204] on icon "Next page" at bounding box center [361, 192] width 25 height 25
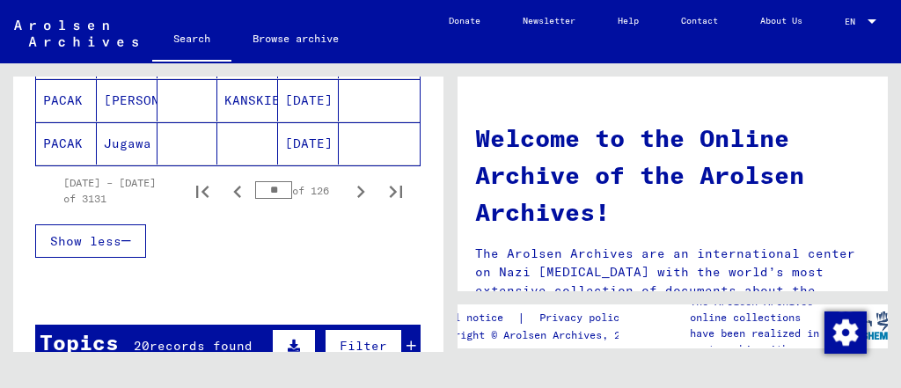
click at [349, 204] on icon "Next page" at bounding box center [361, 192] width 25 height 25
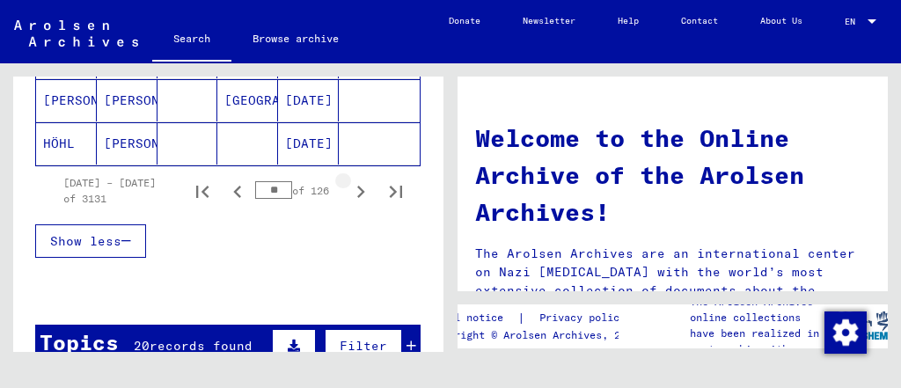
click at [349, 204] on icon "Next page" at bounding box center [361, 192] width 25 height 25
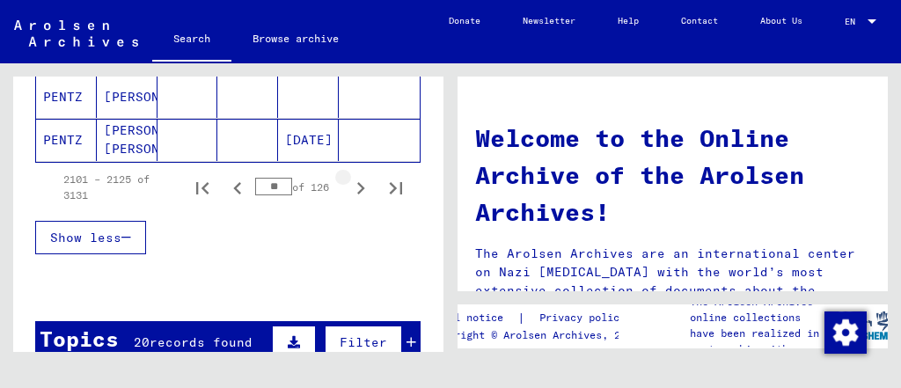
scroll to position [1336, 0]
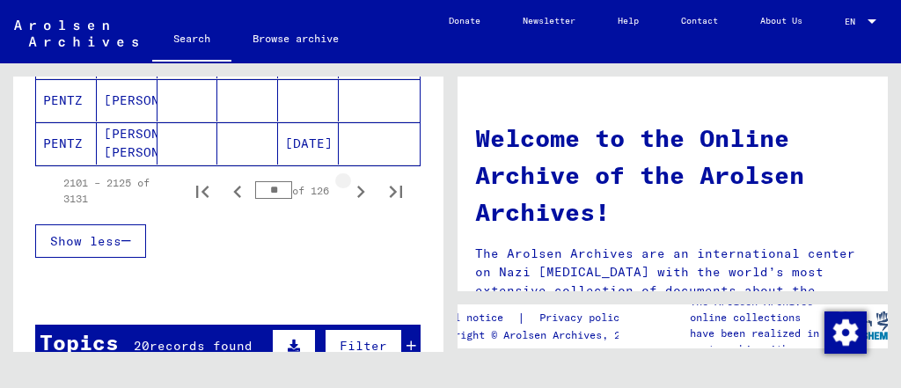
click at [349, 204] on icon "Next page" at bounding box center [361, 192] width 25 height 25
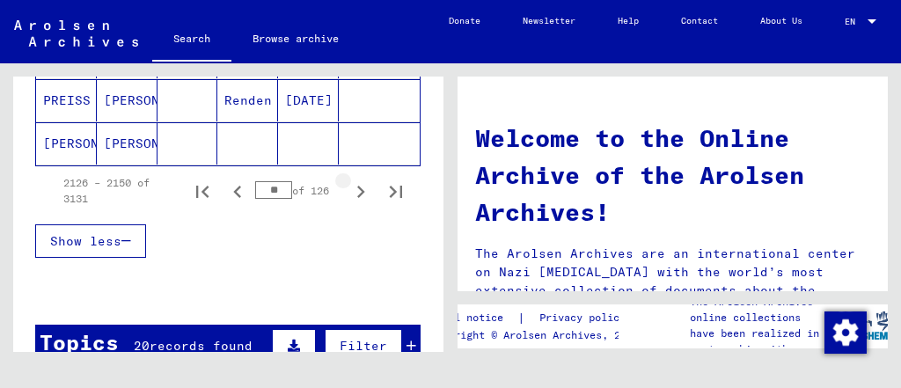
click at [349, 204] on icon "Next page" at bounding box center [361, 192] width 25 height 25
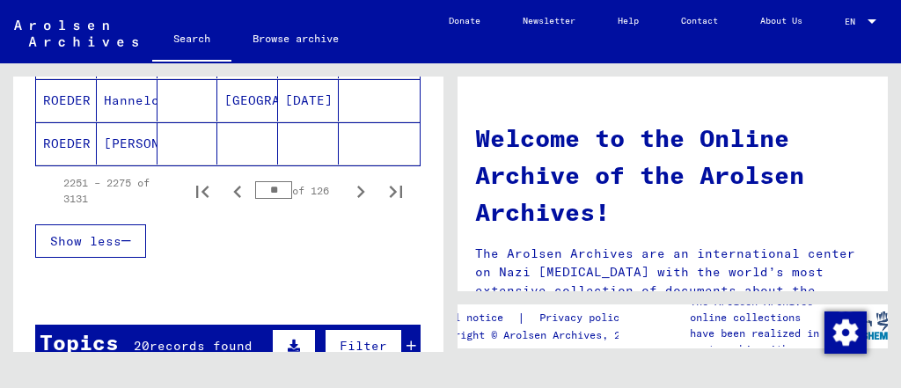
click at [349, 204] on icon "Next page" at bounding box center [361, 192] width 25 height 25
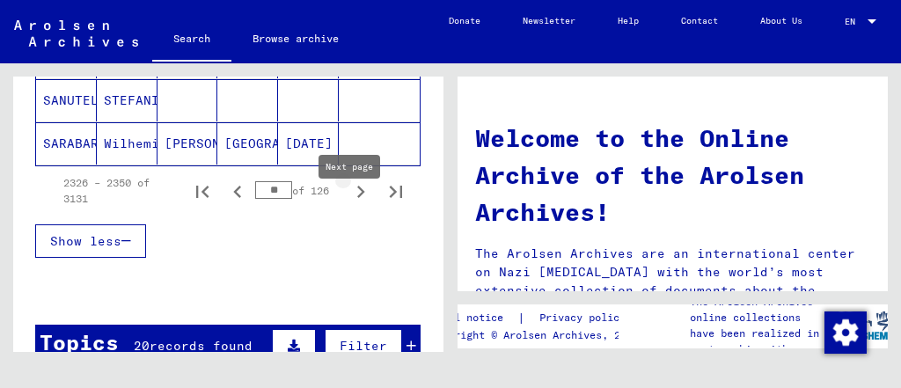
click at [350, 204] on icon "Next page" at bounding box center [361, 192] width 25 height 25
click at [357, 198] on icon "Next page" at bounding box center [361, 192] width 8 height 12
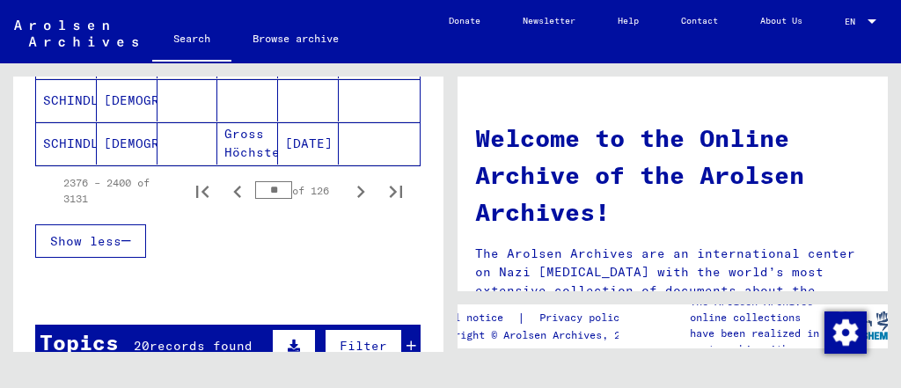
click at [357, 198] on icon "Next page" at bounding box center [361, 192] width 8 height 12
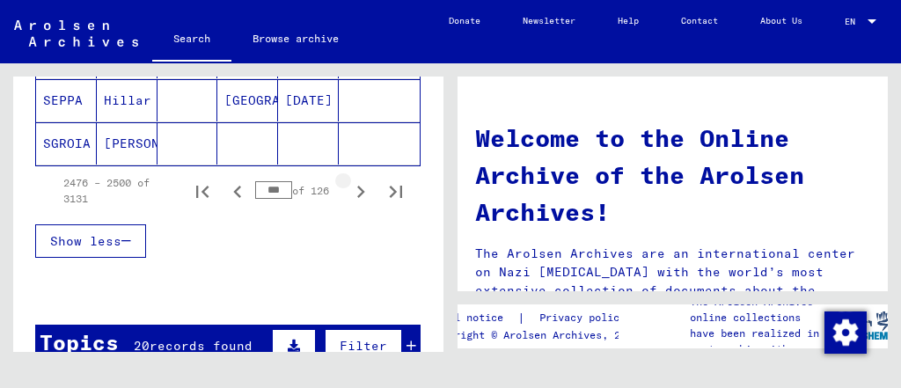
click at [357, 198] on icon "Next page" at bounding box center [361, 192] width 8 height 12
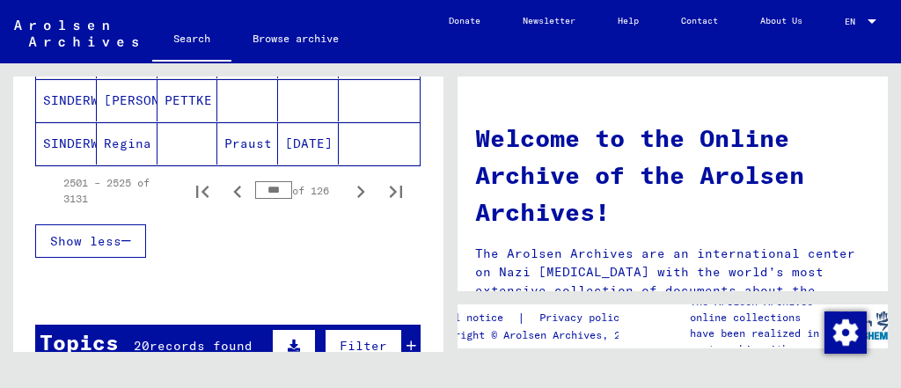
click at [357, 198] on icon "Next page" at bounding box center [361, 192] width 8 height 12
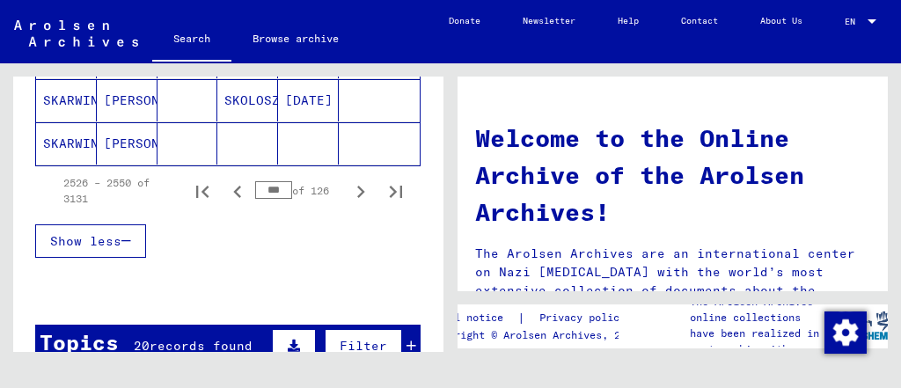
click at [357, 198] on icon "Next page" at bounding box center [361, 192] width 8 height 12
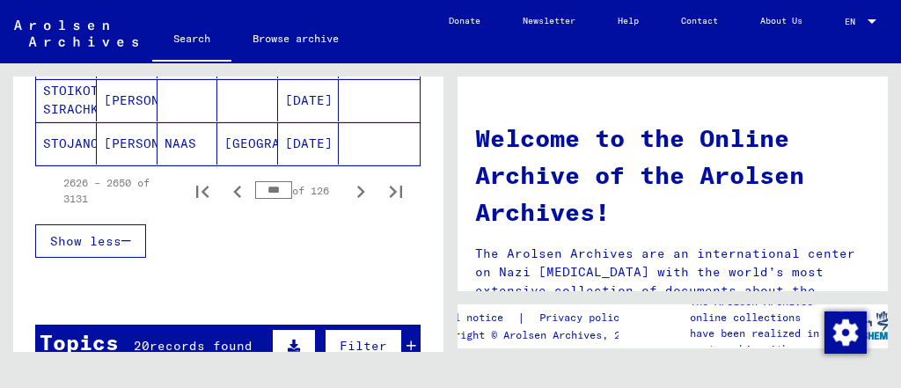
click at [357, 198] on icon "Next page" at bounding box center [361, 192] width 8 height 12
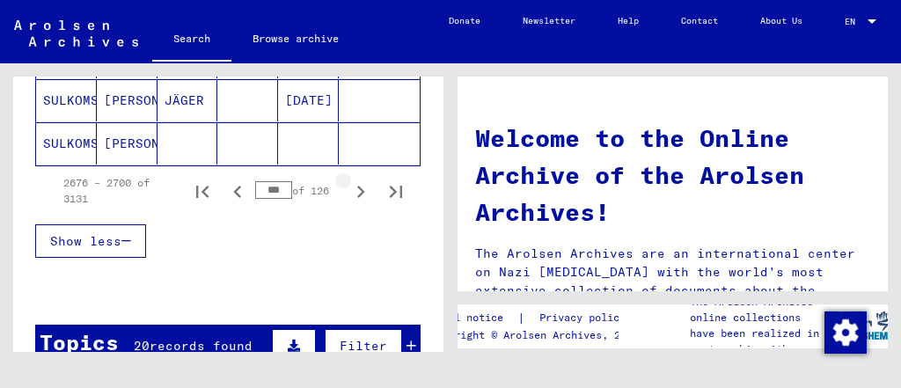
click at [357, 198] on icon "Next page" at bounding box center [361, 192] width 8 height 12
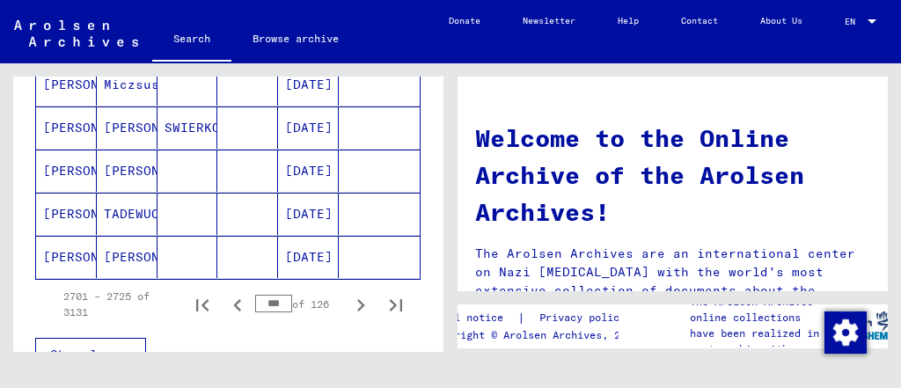
scroll to position [1258, 0]
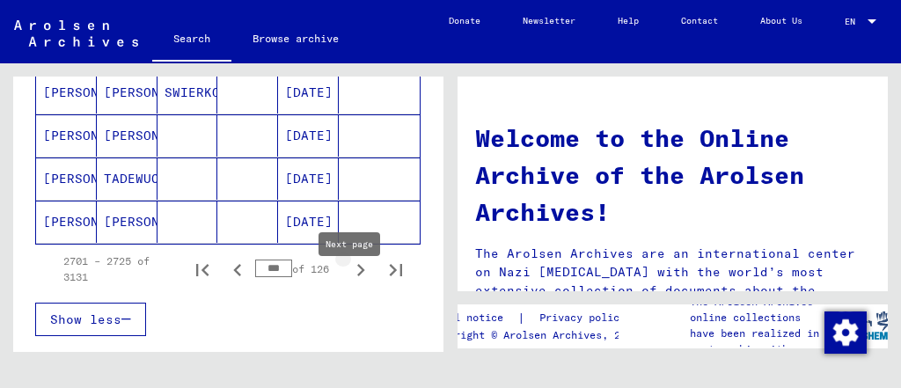
click at [349, 280] on icon "Next page" at bounding box center [361, 270] width 25 height 25
type input "***"
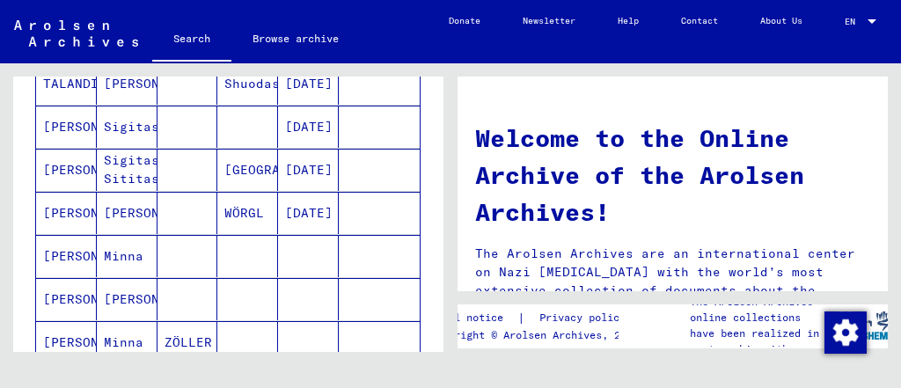
scroll to position [0, 0]
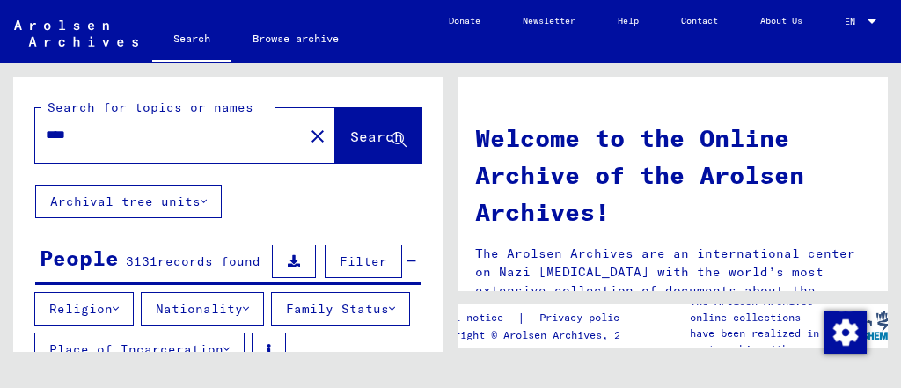
click at [178, 134] on input "****" at bounding box center [164, 135] width 237 height 18
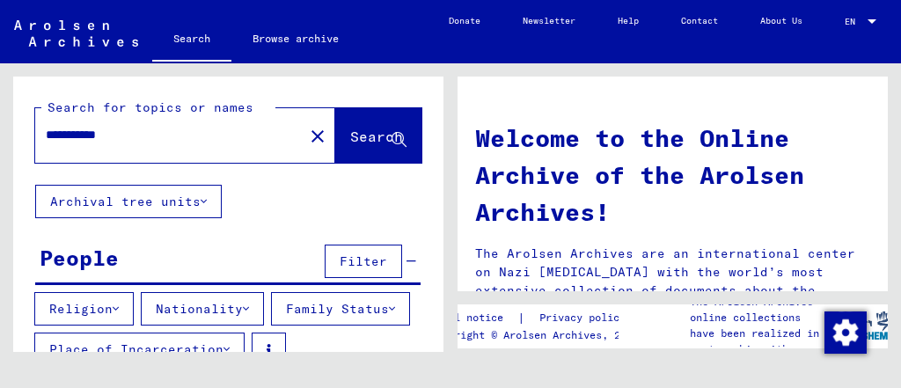
click at [174, 136] on input "**********" at bounding box center [164, 135] width 237 height 18
type input "****"
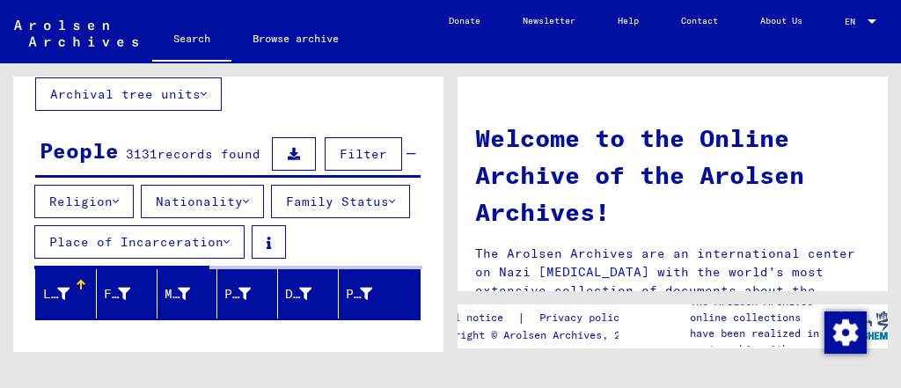
scroll to position [144, 0]
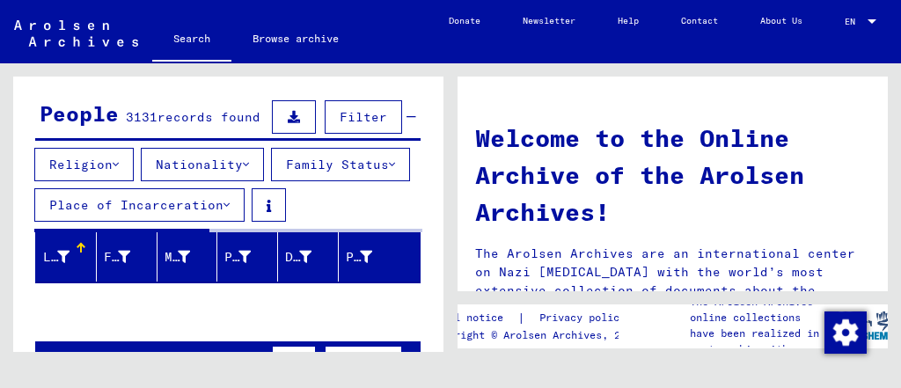
click at [275, 125] on button at bounding box center [294, 116] width 44 height 33
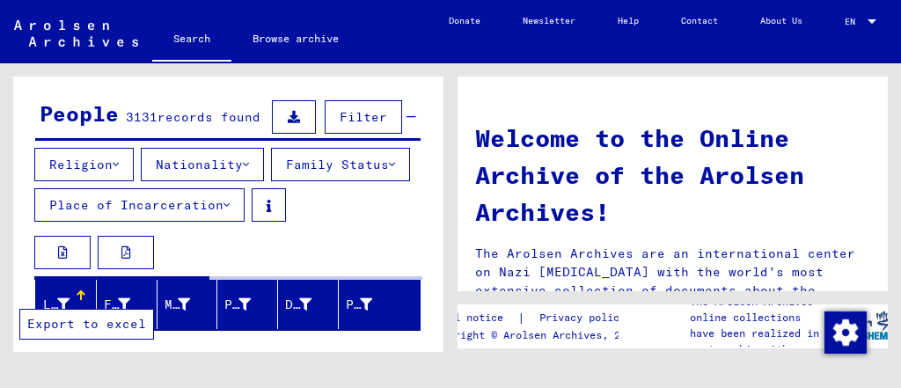
click at [70, 269] on button at bounding box center [62, 252] width 56 height 33
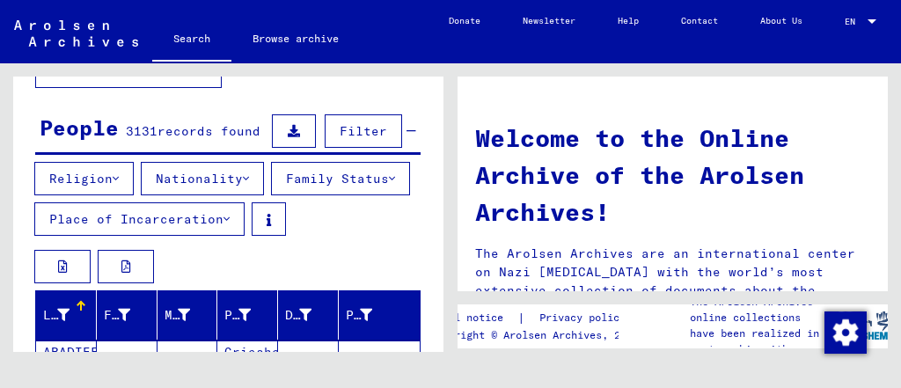
scroll to position [130, 0]
click at [231, 138] on div "3131 records found" at bounding box center [193, 131] width 135 height 18
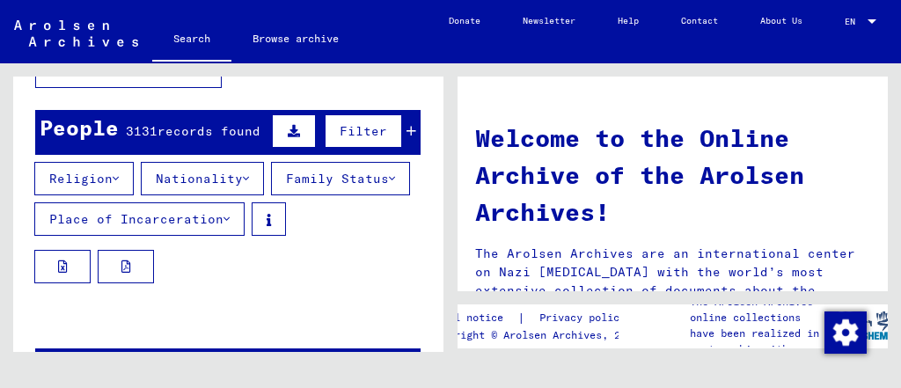
click at [240, 135] on span "records found" at bounding box center [209, 131] width 103 height 16
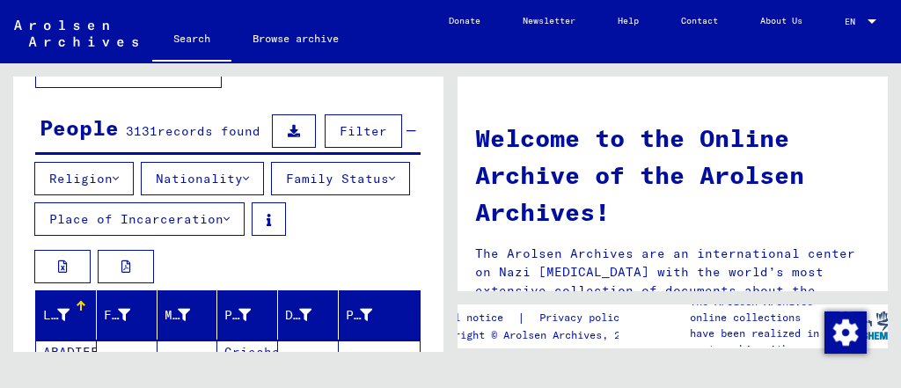
click at [230, 176] on button "Nationality" at bounding box center [202, 178] width 123 height 33
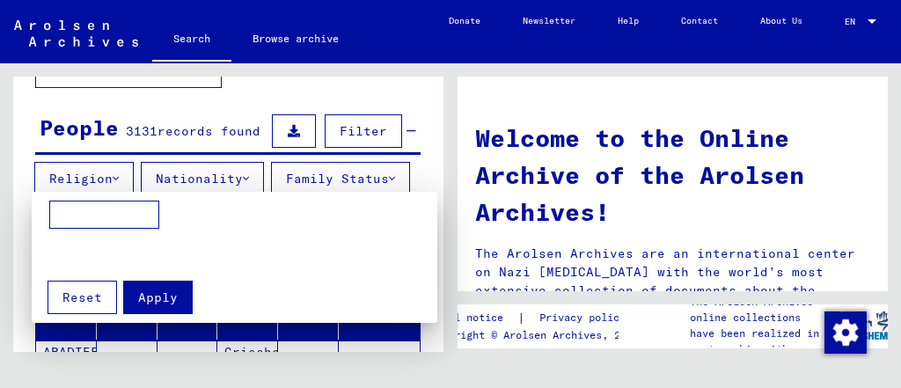
click at [125, 203] on input at bounding box center [104, 215] width 110 height 28
type input "******"
click at [166, 305] on button "Apply" at bounding box center [158, 297] width 70 height 33
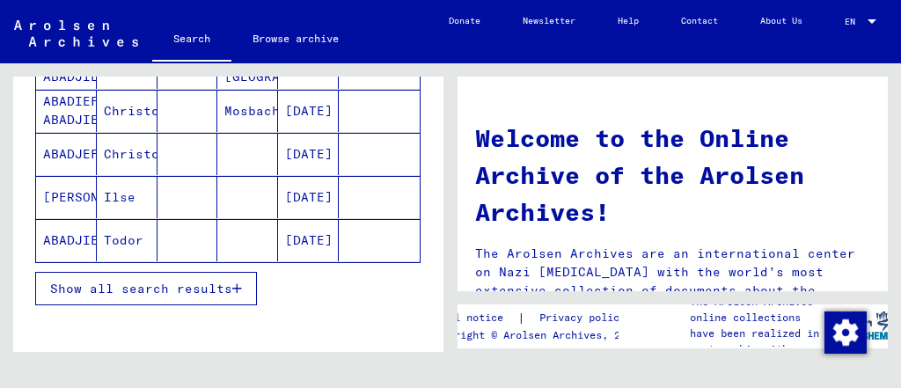
scroll to position [426, 0]
click at [234, 295] on icon "button" at bounding box center [237, 289] width 10 height 12
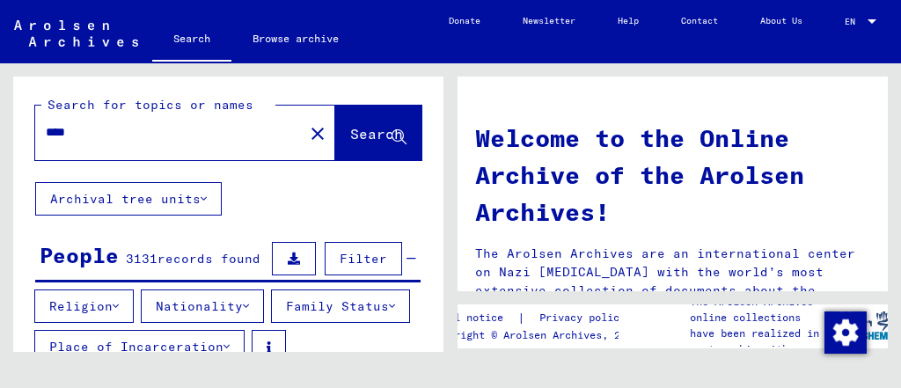
scroll to position [0, 0]
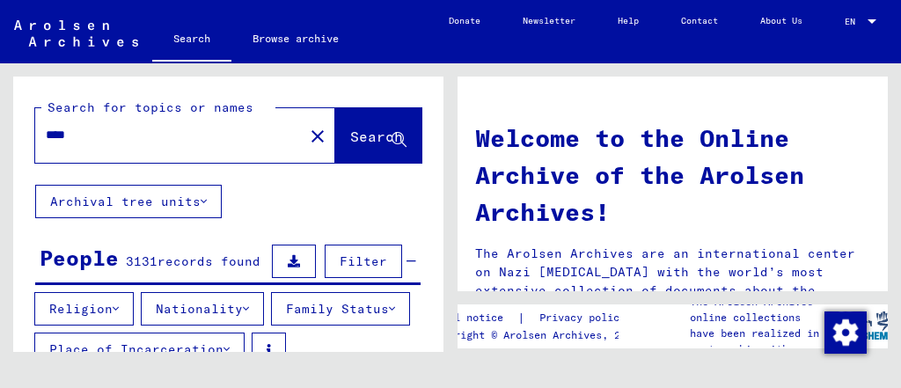
click at [206, 143] on input "****" at bounding box center [164, 135] width 237 height 18
type input "*"
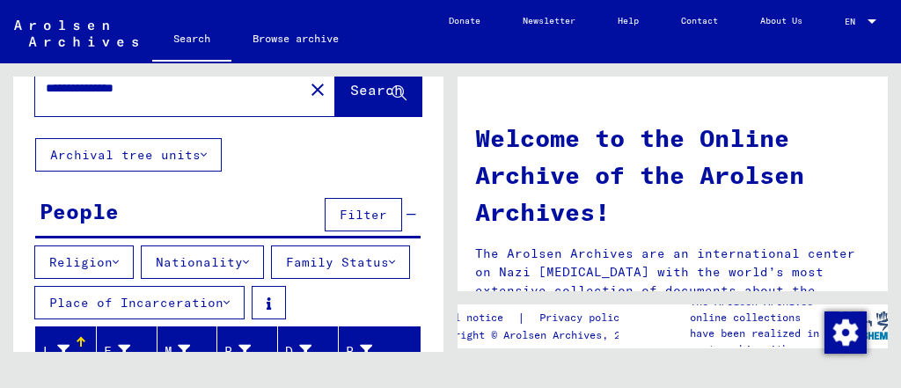
scroll to position [46, 0]
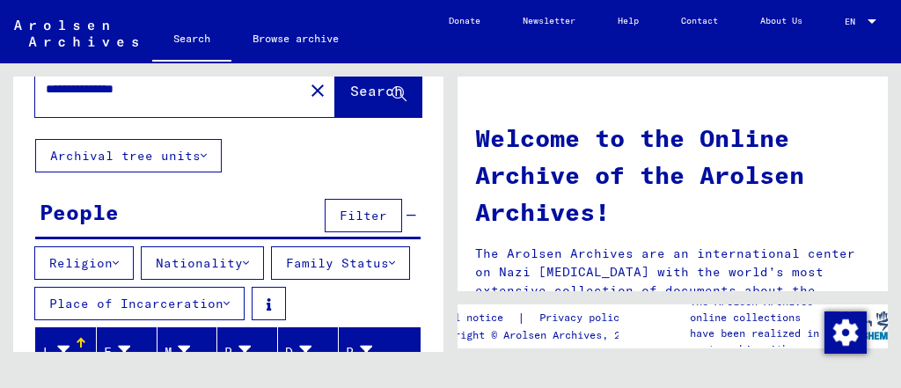
click at [350, 94] on span "Search" at bounding box center [376, 91] width 53 height 18
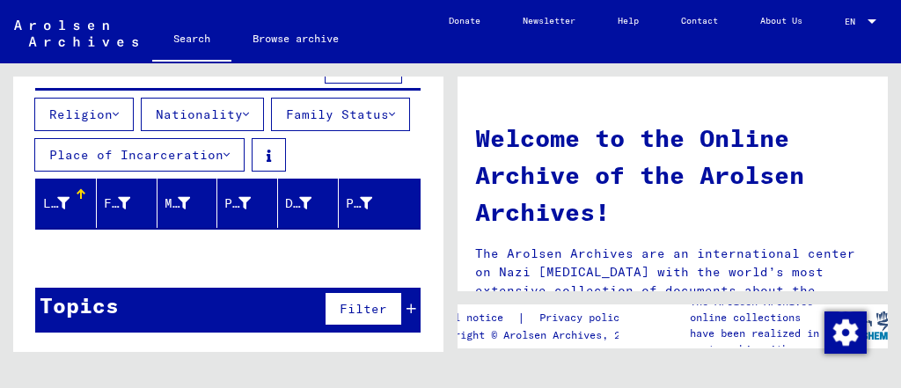
scroll to position [0, 0]
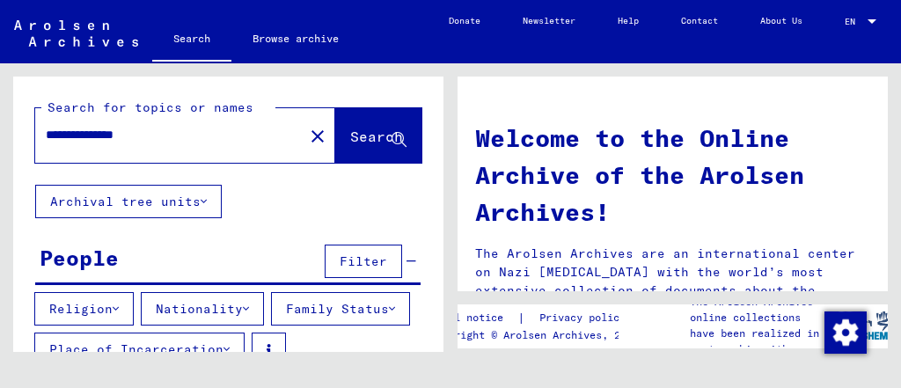
click at [62, 134] on input "**********" at bounding box center [164, 135] width 237 height 18
type input "**********"
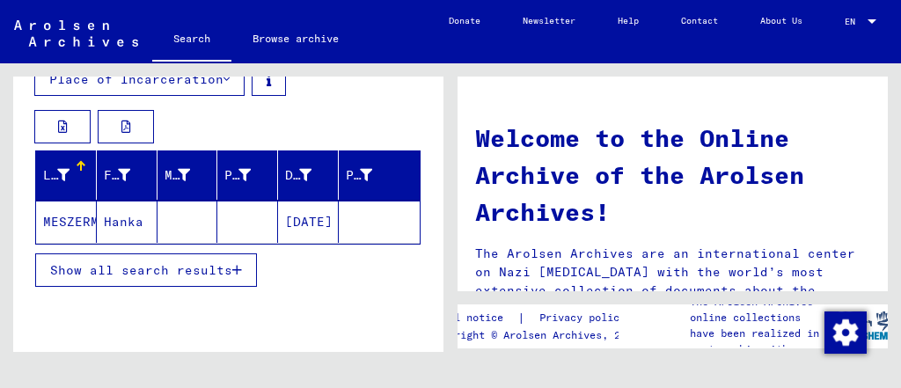
scroll to position [271, 0]
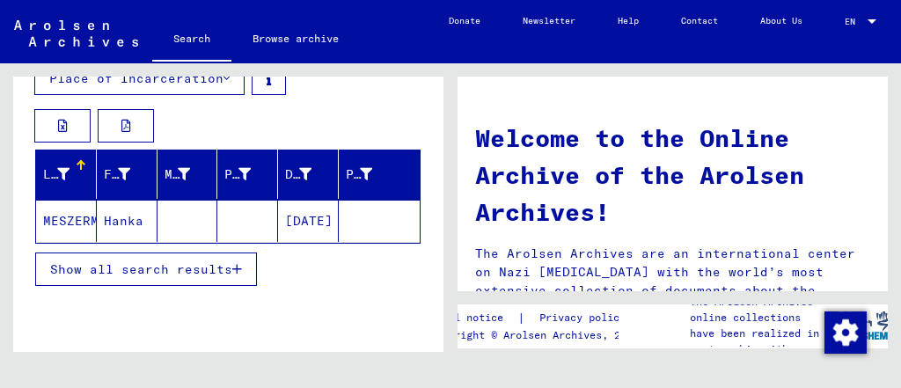
click at [100, 242] on mat-cell "Hanka" at bounding box center [127, 221] width 61 height 42
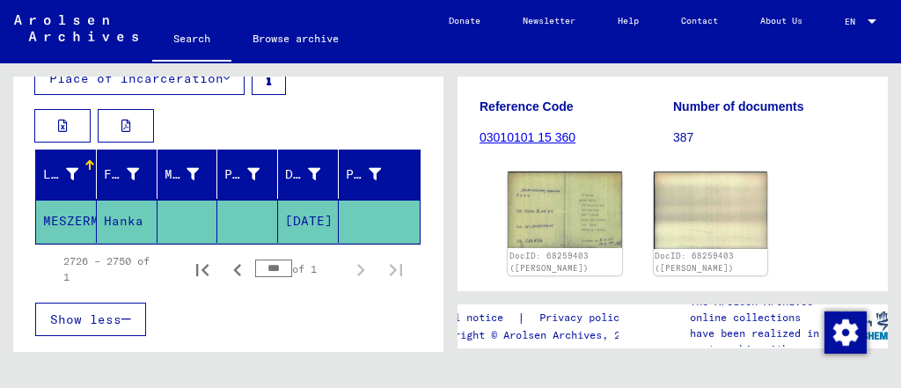
scroll to position [271, 0]
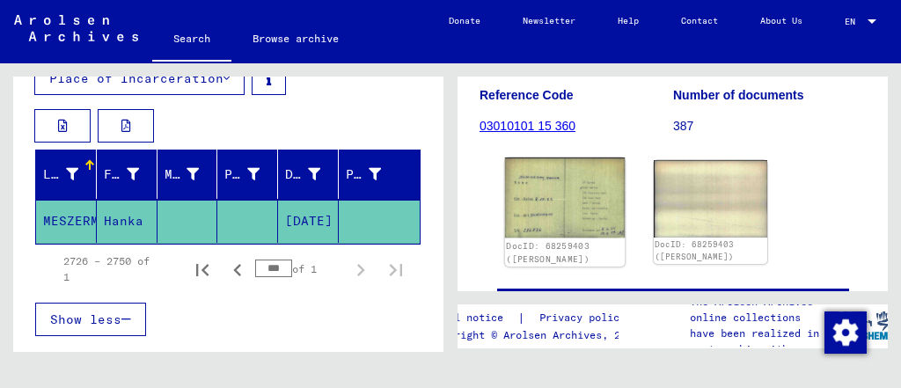
click at [589, 217] on img at bounding box center [565, 198] width 120 height 81
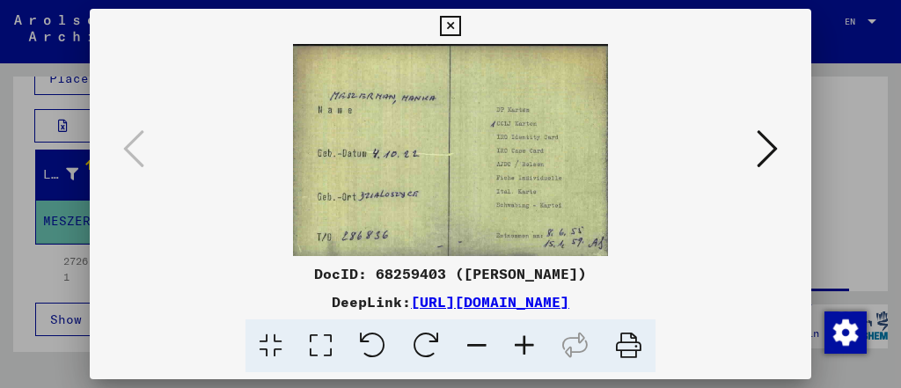
click at [757, 144] on icon at bounding box center [767, 149] width 21 height 42
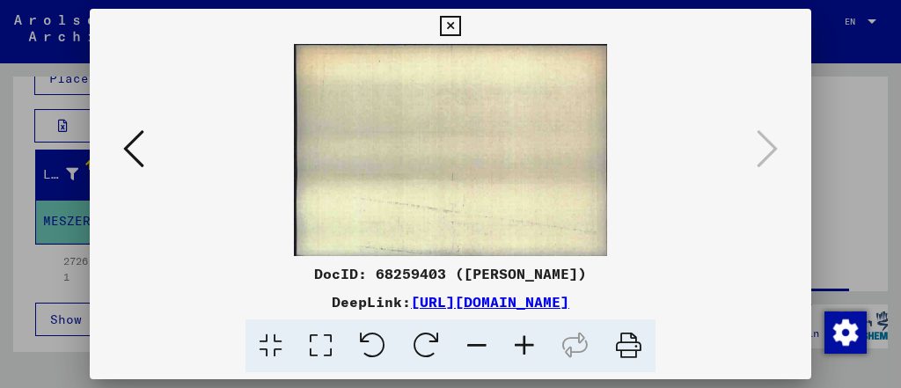
click at [860, 149] on div at bounding box center [450, 194] width 901 height 388
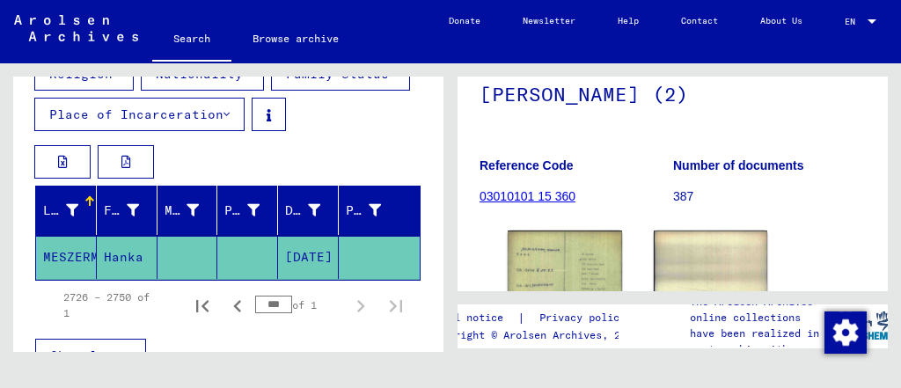
scroll to position [209, 0]
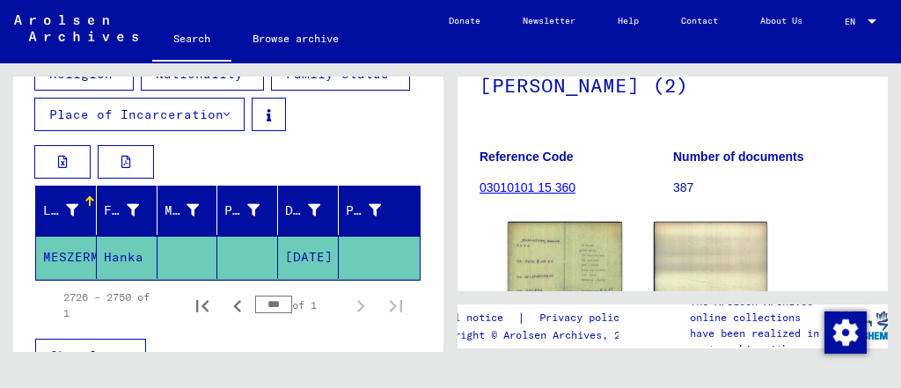
click at [531, 195] on link "03010101 15 360" at bounding box center [528, 187] width 96 height 14
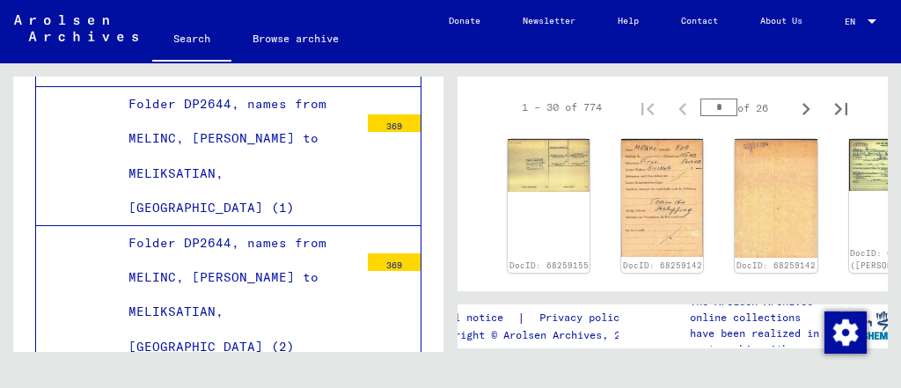
scroll to position [342, 0]
click at [847, 174] on img at bounding box center [890, 162] width 86 height 55
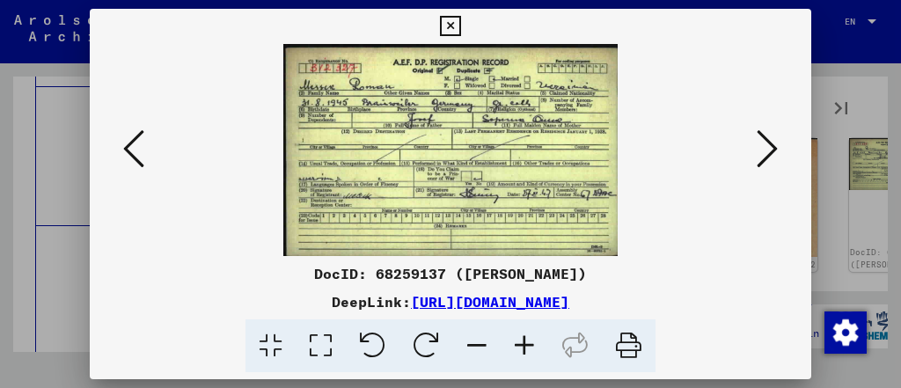
click at [881, 178] on div at bounding box center [450, 194] width 901 height 388
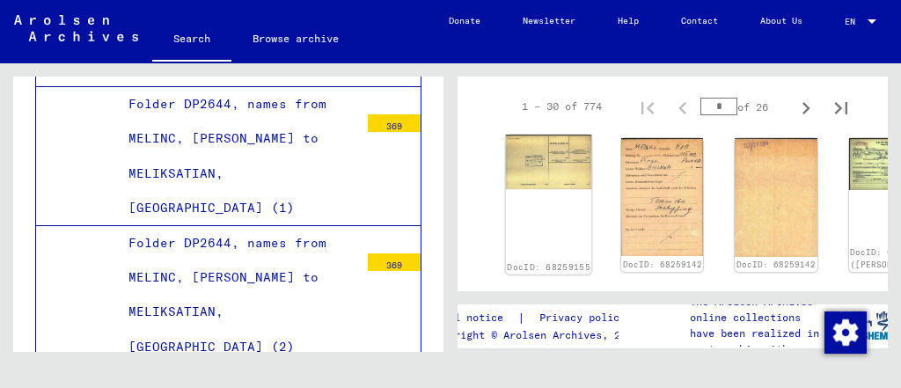
click at [529, 172] on img at bounding box center [549, 162] width 86 height 55
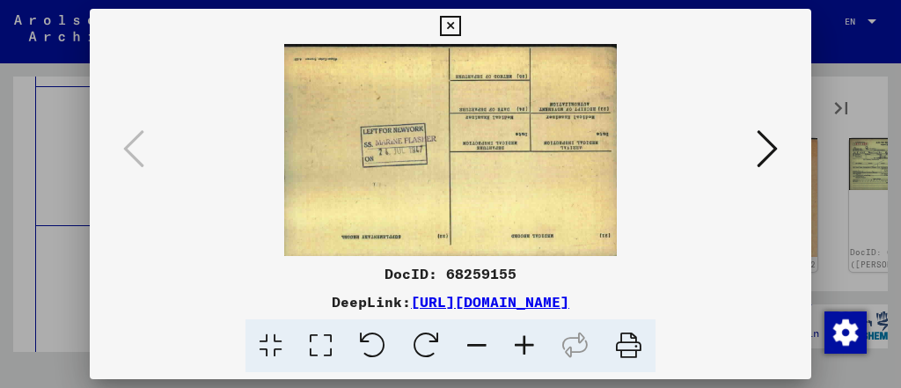
click at [768, 161] on icon at bounding box center [767, 149] width 21 height 42
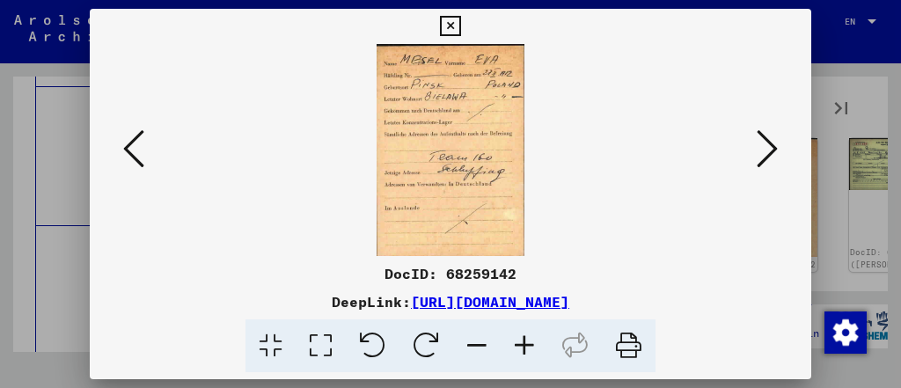
click at [752, 157] on button at bounding box center [768, 150] width 32 height 50
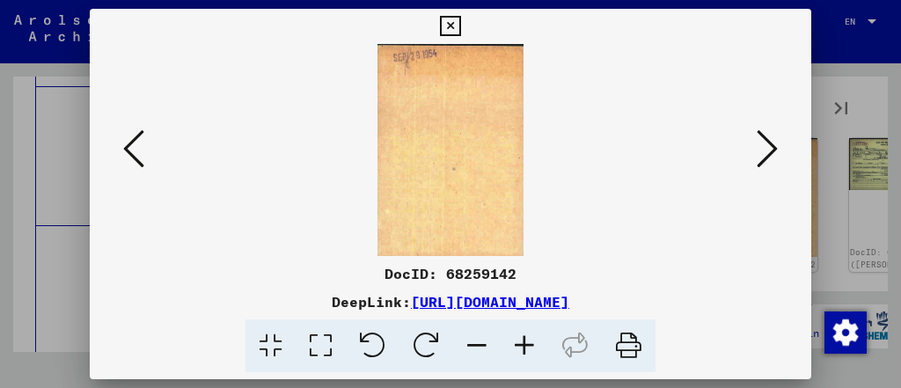
click at [752, 157] on button at bounding box center [768, 150] width 32 height 50
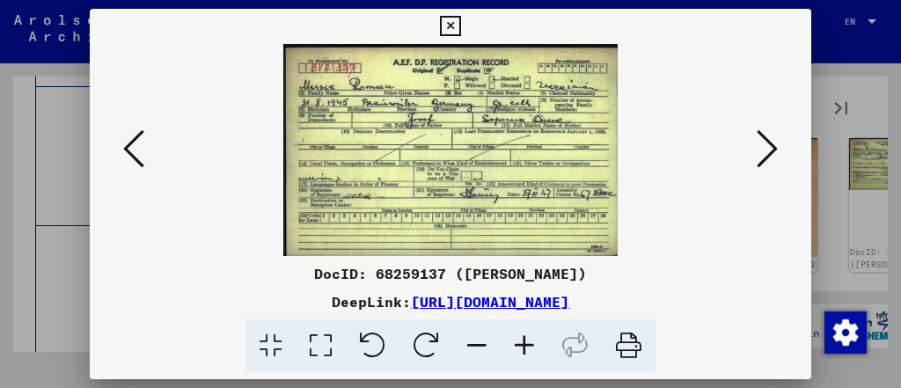
click at [752, 157] on button at bounding box center [768, 150] width 32 height 50
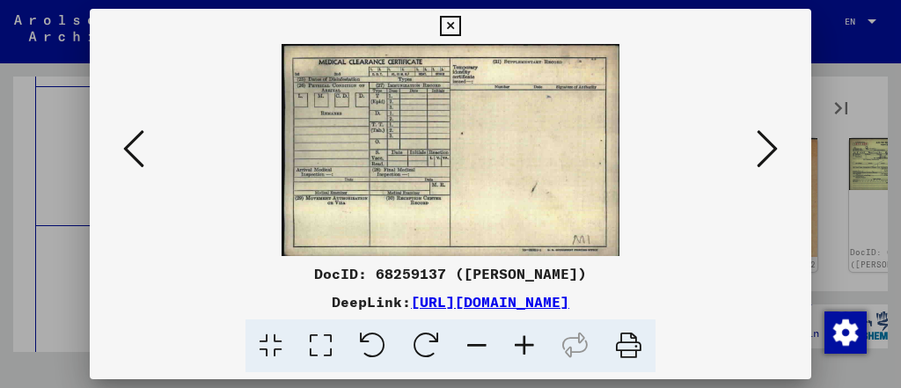
click at [752, 157] on button at bounding box center [768, 150] width 32 height 50
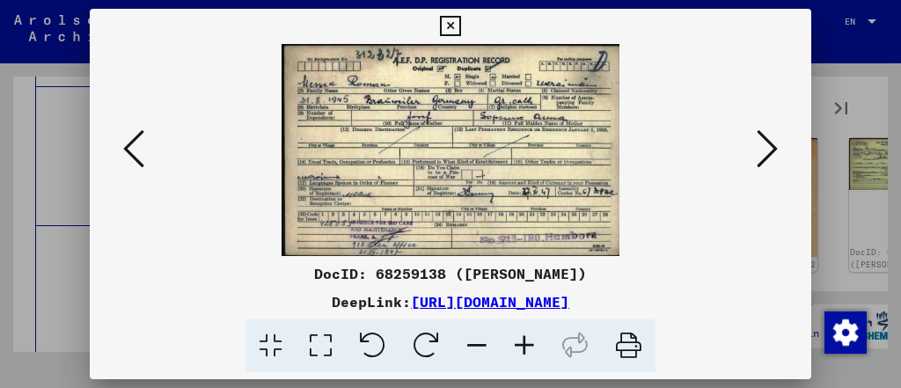
click at [752, 157] on button at bounding box center [768, 150] width 32 height 50
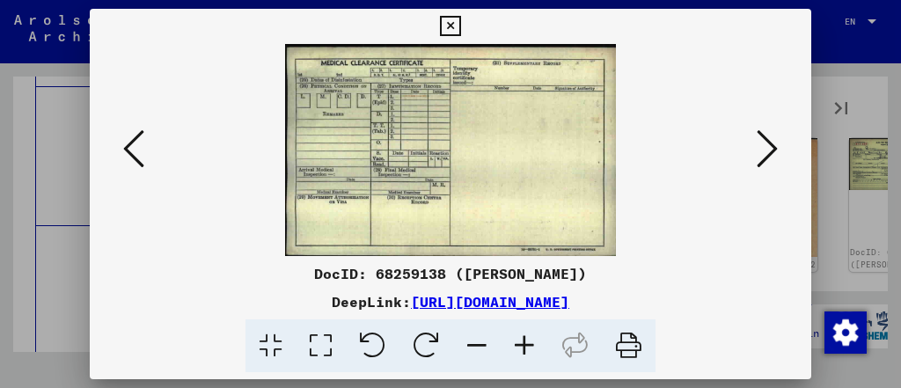
click at [752, 157] on button at bounding box center [768, 150] width 32 height 50
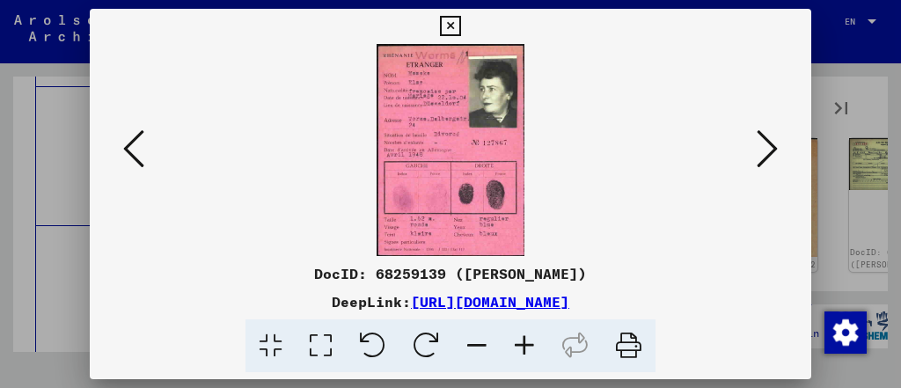
click at [757, 155] on icon at bounding box center [767, 149] width 21 height 42
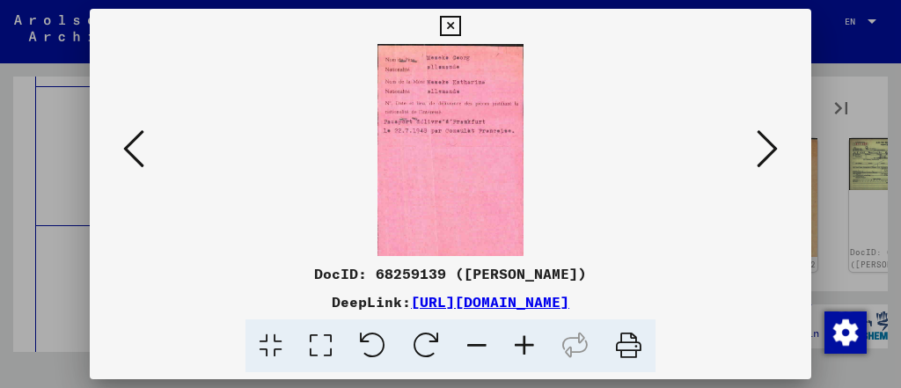
click at [763, 134] on icon at bounding box center [767, 149] width 21 height 42
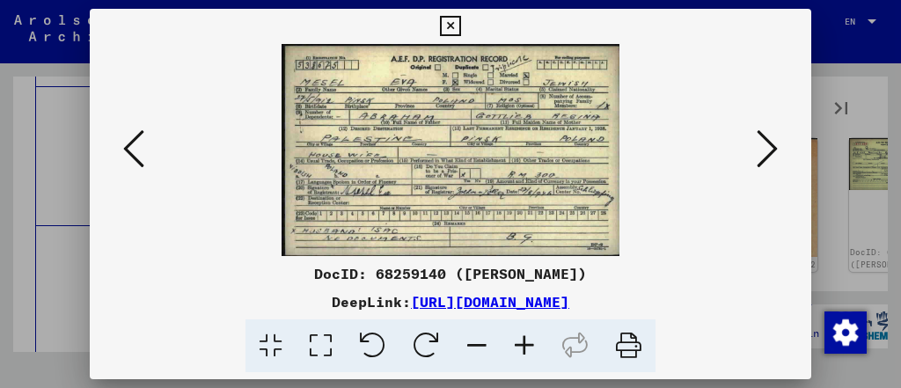
click at [763, 134] on icon at bounding box center [767, 149] width 21 height 42
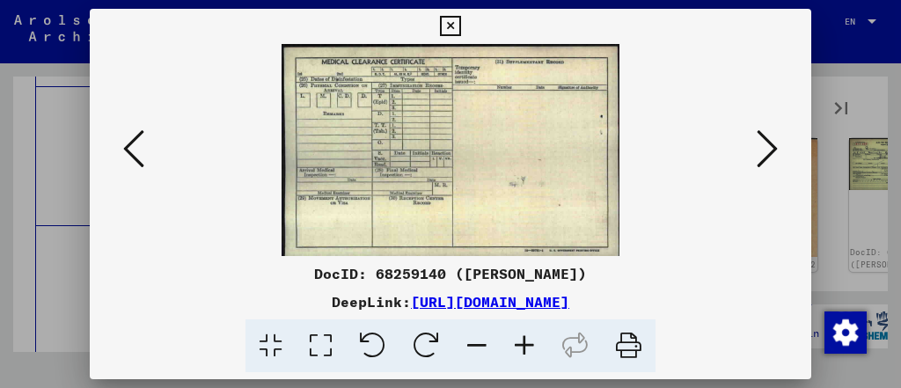
click at [763, 134] on icon at bounding box center [767, 149] width 21 height 42
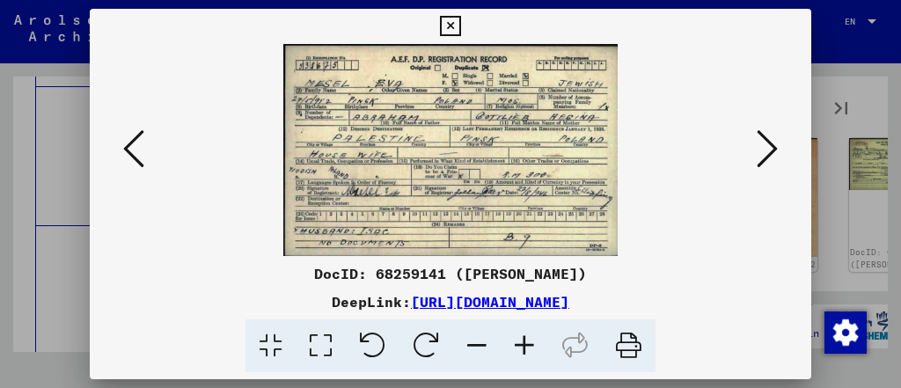
click at [763, 134] on icon at bounding box center [767, 149] width 21 height 42
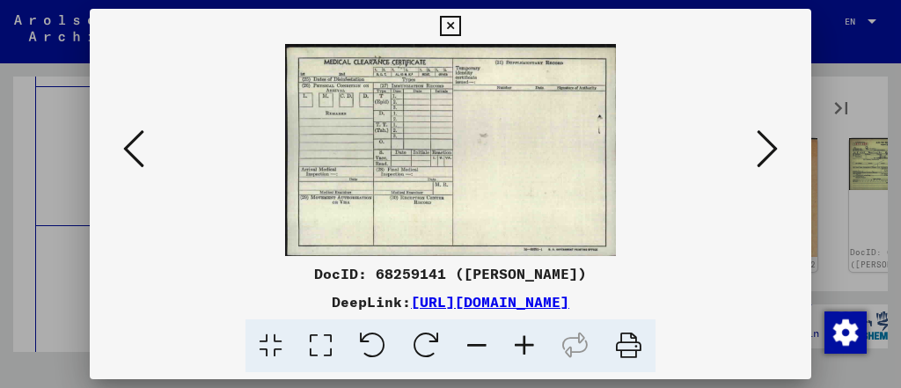
click at [763, 134] on icon at bounding box center [767, 149] width 21 height 42
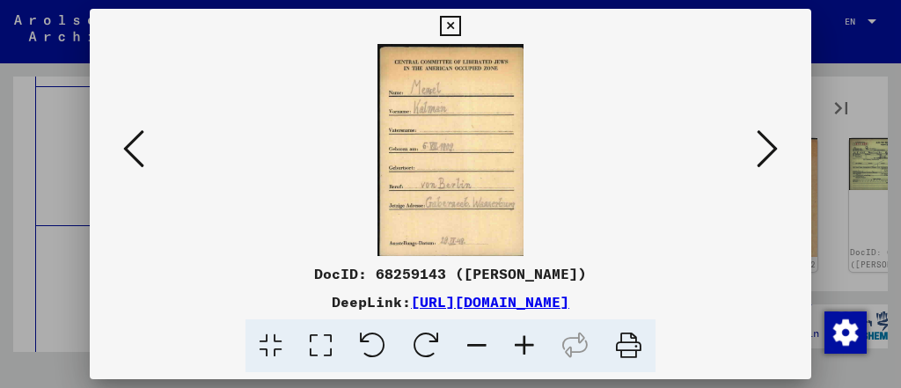
click at [763, 134] on icon at bounding box center [767, 149] width 21 height 42
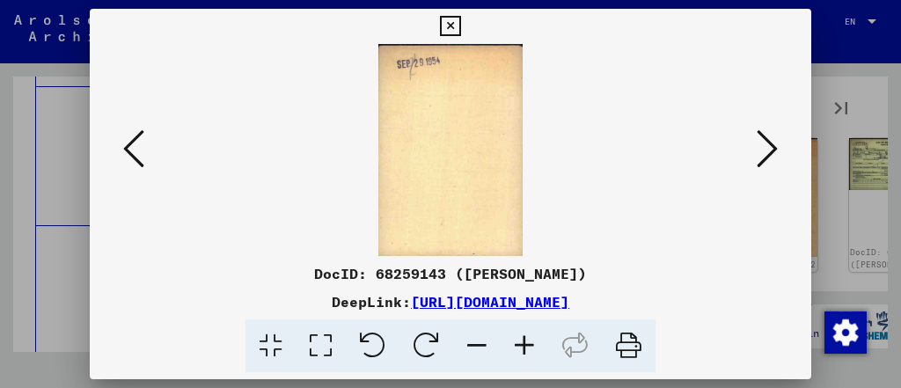
click at [763, 134] on icon at bounding box center [767, 149] width 21 height 42
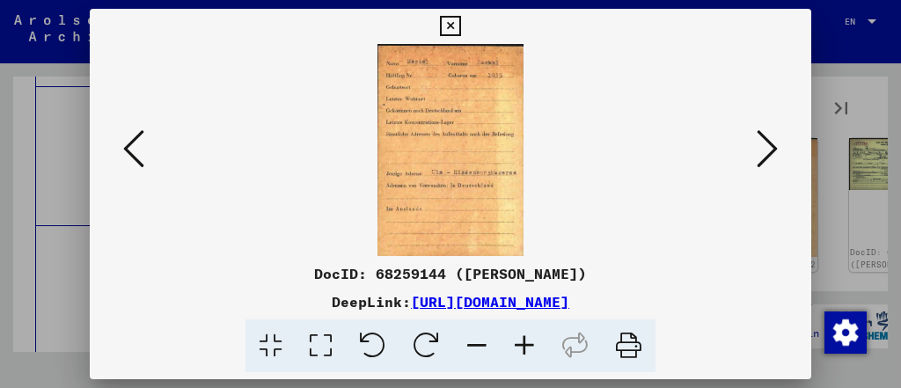
click at [763, 134] on icon at bounding box center [767, 149] width 21 height 42
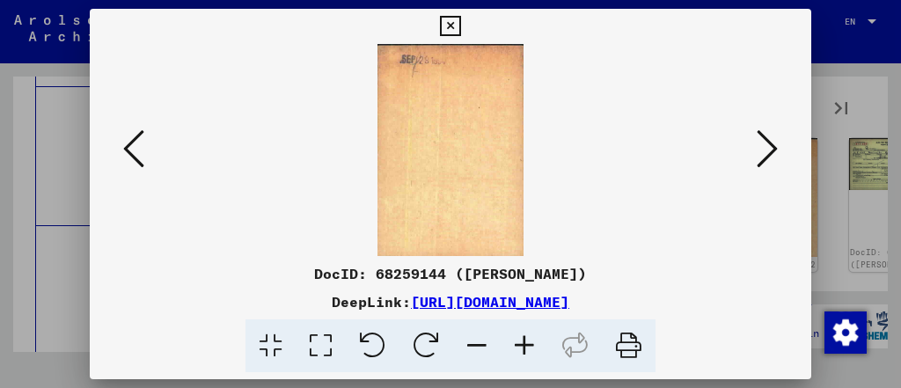
click at [763, 134] on icon at bounding box center [767, 149] width 21 height 42
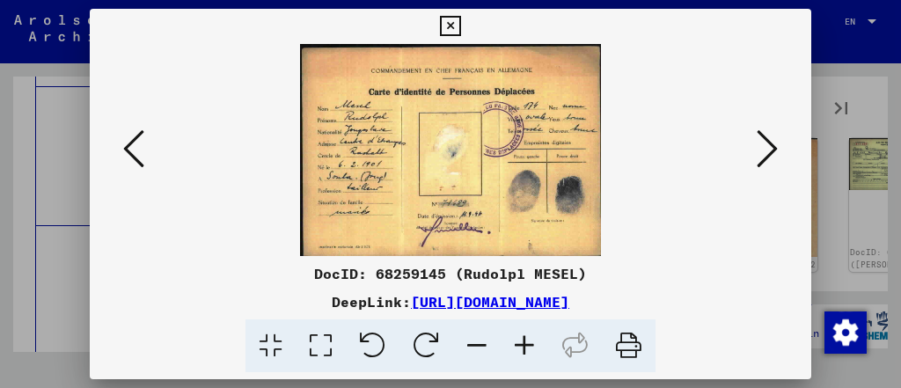
click at [763, 134] on icon at bounding box center [767, 149] width 21 height 42
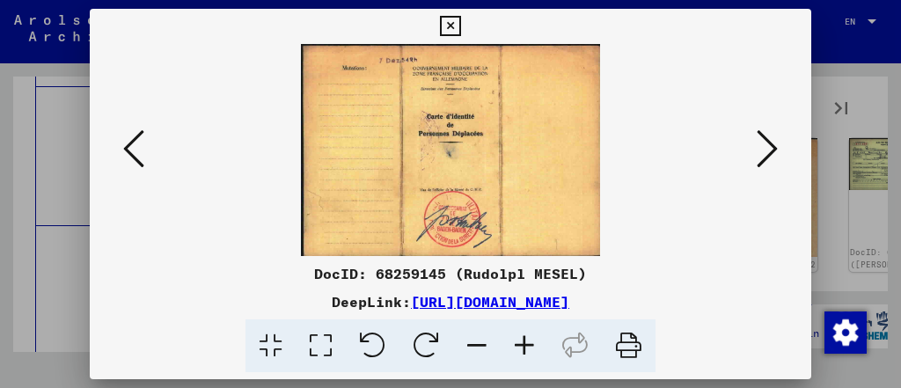
click at [763, 134] on icon at bounding box center [767, 149] width 21 height 42
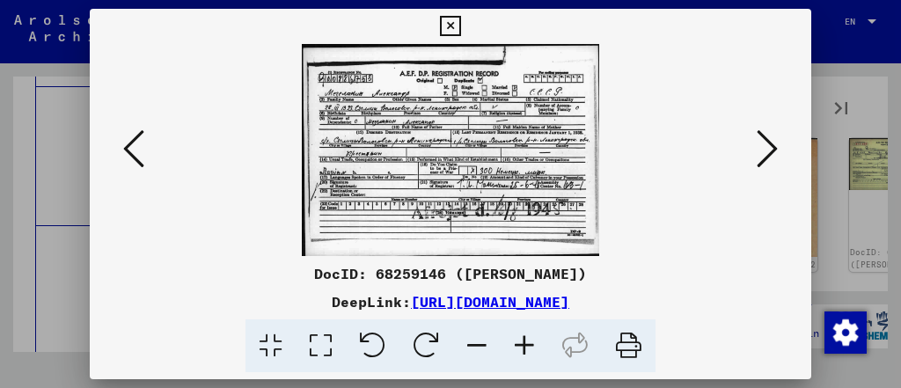
click at [763, 134] on icon at bounding box center [767, 149] width 21 height 42
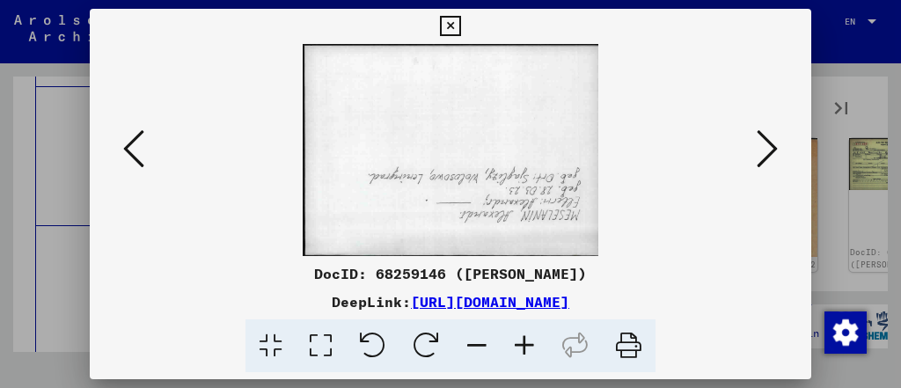
click at [763, 134] on icon at bounding box center [767, 149] width 21 height 42
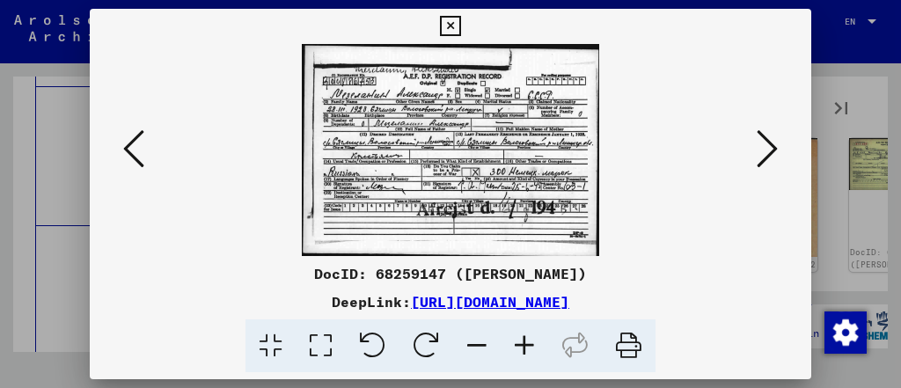
click at [763, 134] on icon at bounding box center [767, 149] width 21 height 42
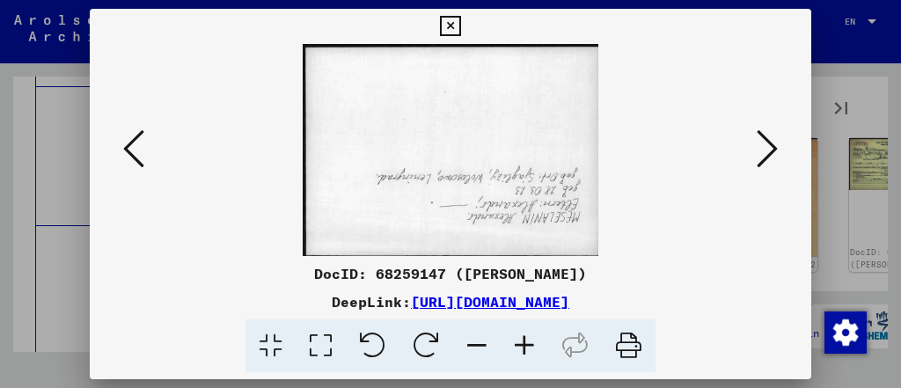
click at [763, 134] on icon at bounding box center [767, 149] width 21 height 42
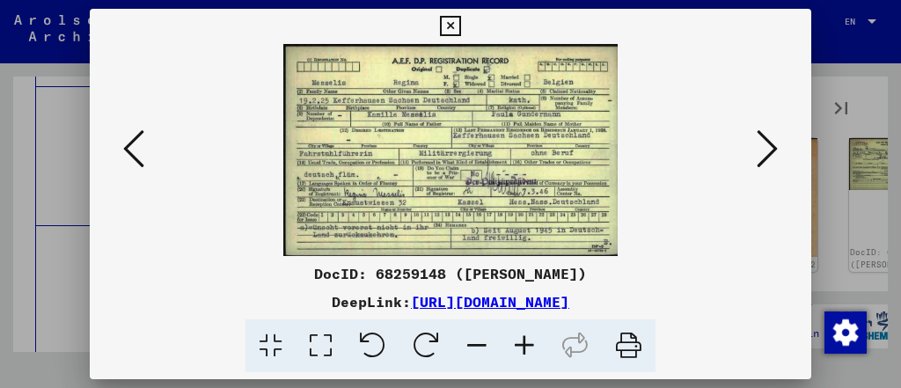
click at [763, 134] on icon at bounding box center [767, 149] width 21 height 42
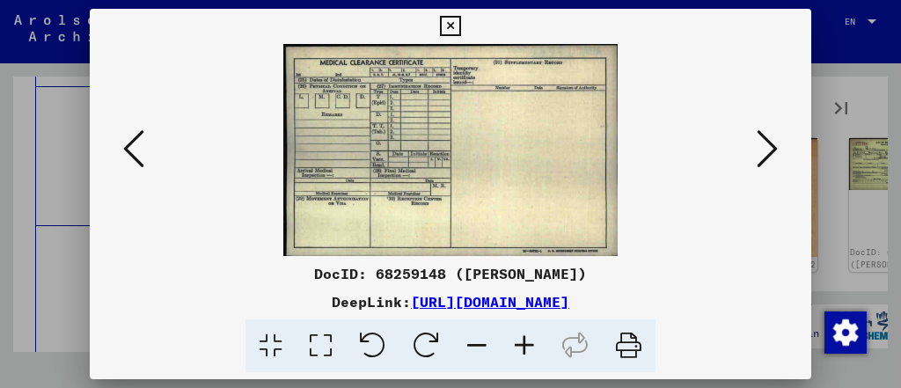
click at [763, 134] on icon at bounding box center [767, 149] width 21 height 42
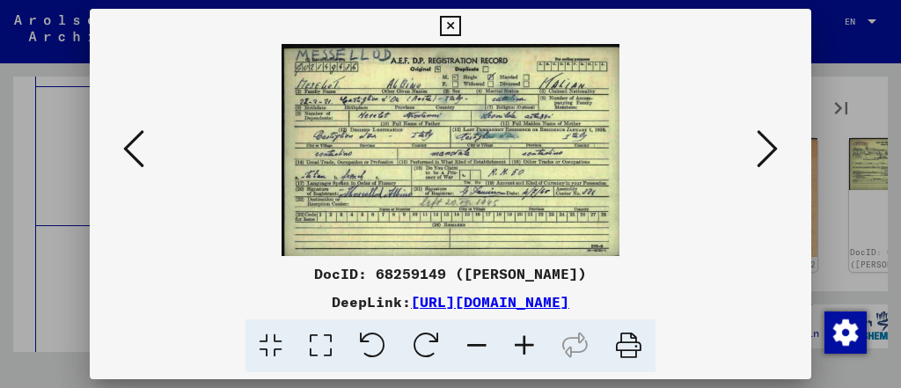
click at [763, 134] on icon at bounding box center [767, 149] width 21 height 42
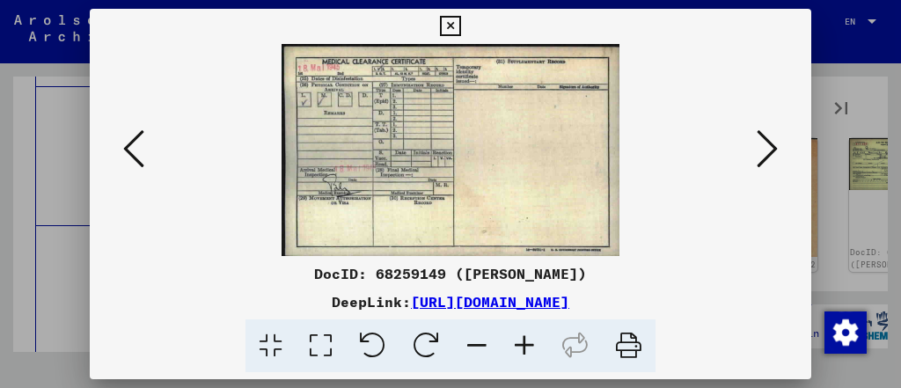
click at [763, 134] on icon at bounding box center [767, 149] width 21 height 42
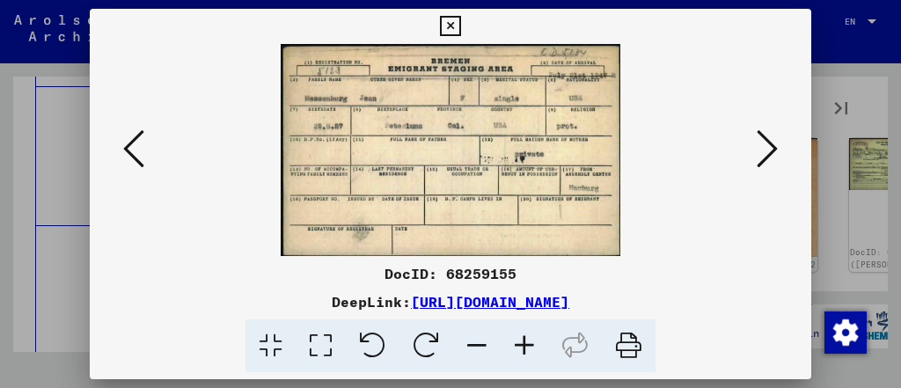
click at [763, 134] on icon at bounding box center [767, 149] width 21 height 42
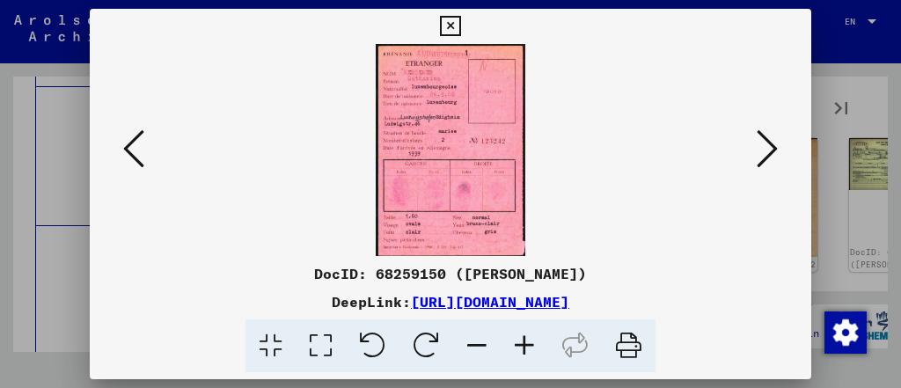
click at [763, 135] on icon at bounding box center [767, 149] width 21 height 42
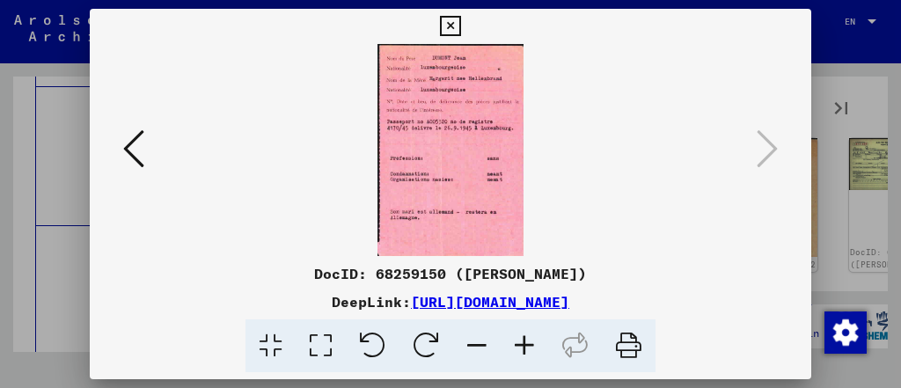
click at [866, 161] on div at bounding box center [450, 194] width 901 height 388
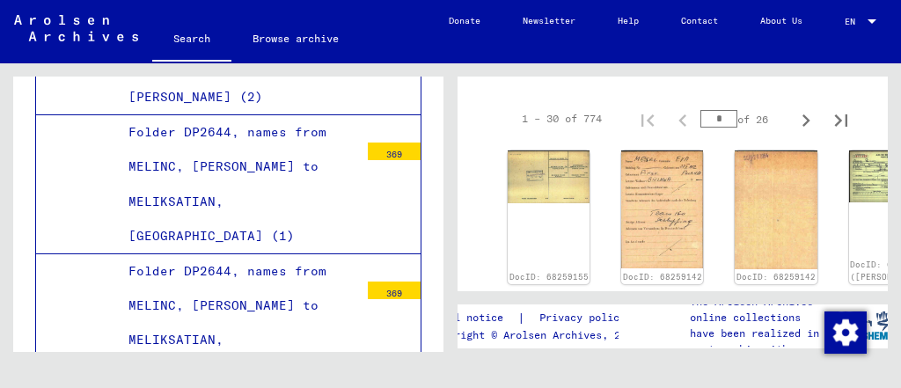
scroll to position [39051, 0]
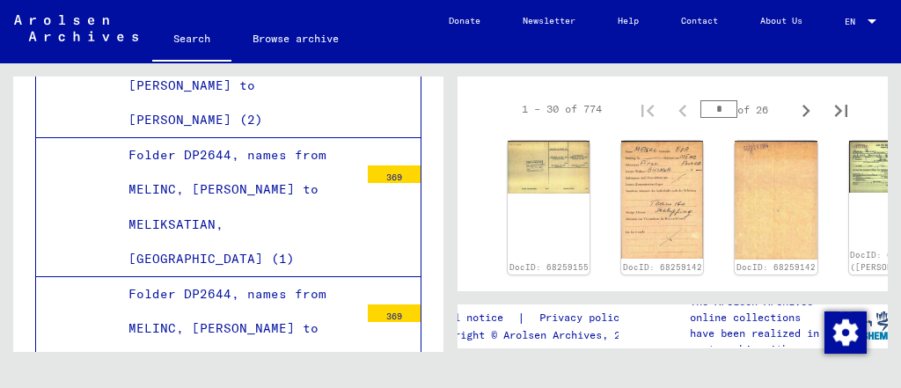
scroll to position [340, 0]
click at [847, 189] on img at bounding box center [890, 164] width 86 height 55
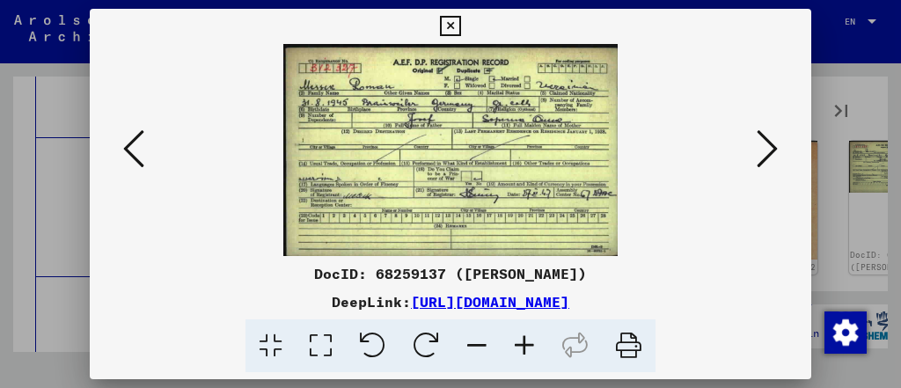
click at [840, 198] on div at bounding box center [450, 194] width 901 height 388
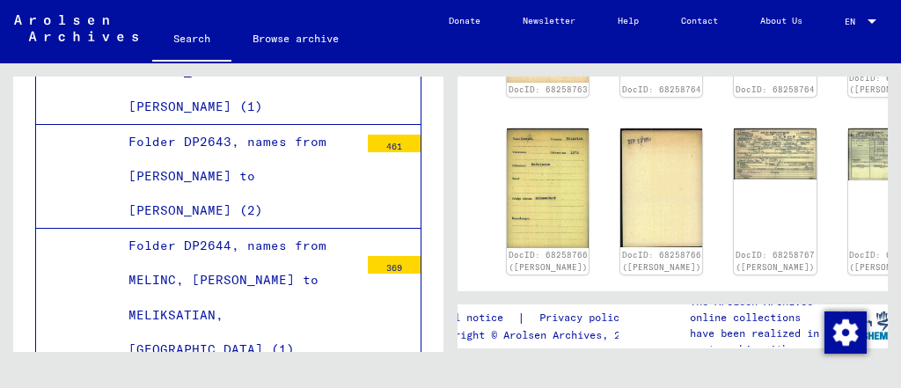
scroll to position [38975, 0]
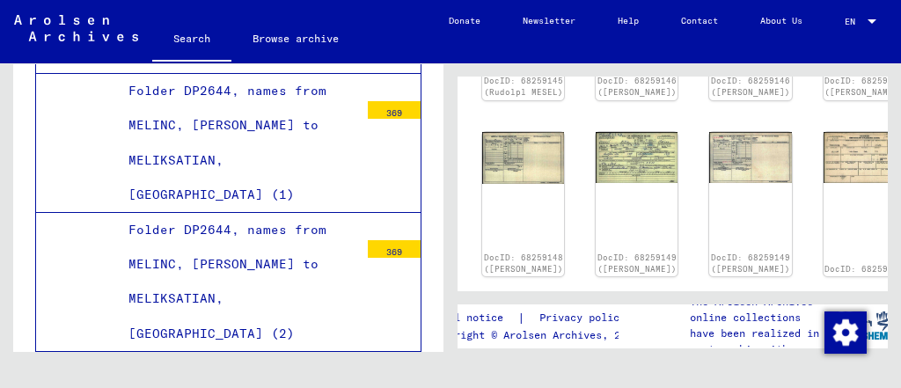
scroll to position [984, 26]
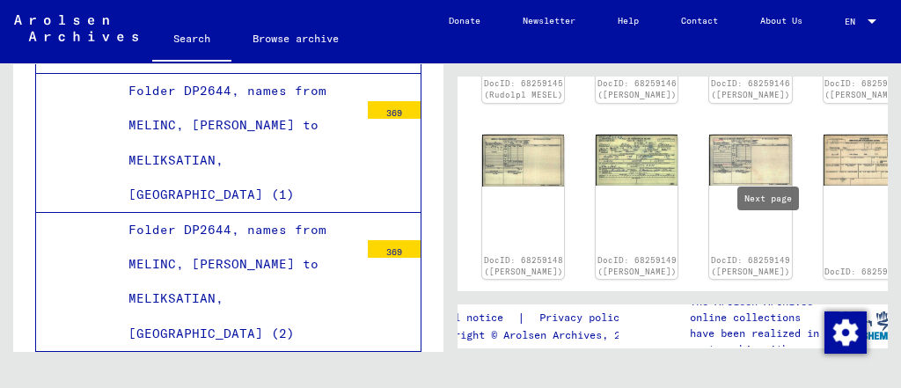
click at [763, 293] on button "Next page" at bounding box center [780, 310] width 35 height 35
type input "*"
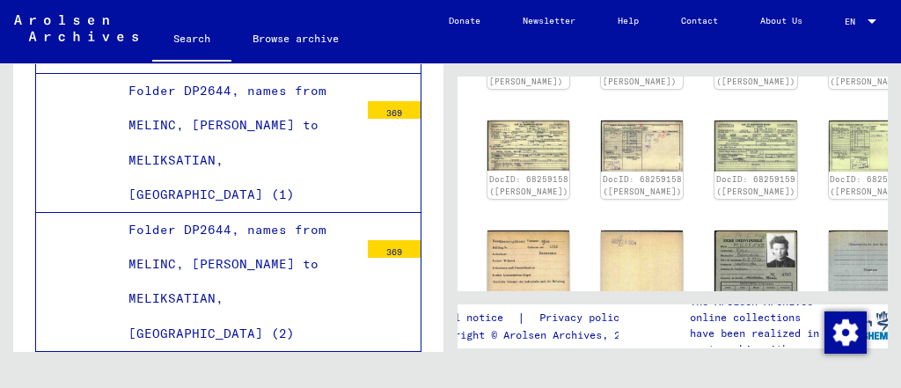
scroll to position [728, 13]
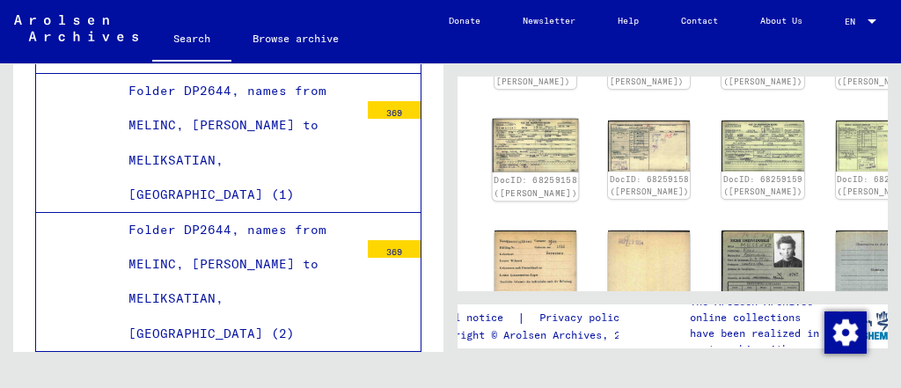
click at [520, 165] on img at bounding box center [536, 146] width 86 height 54
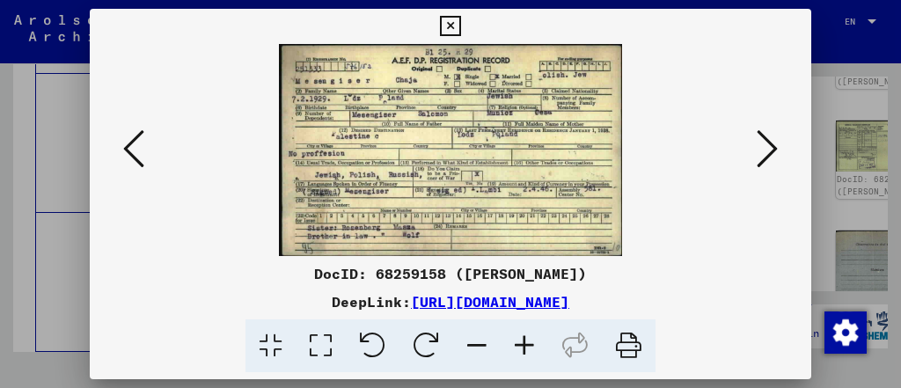
click at [819, 155] on div at bounding box center [450, 194] width 901 height 388
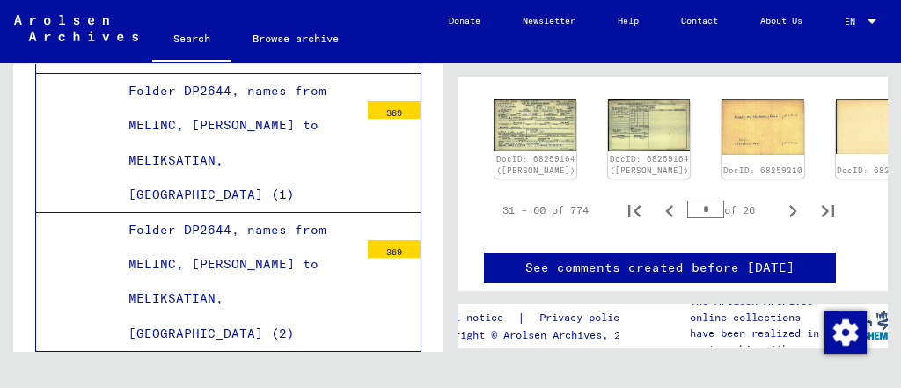
scroll to position [1106, 39]
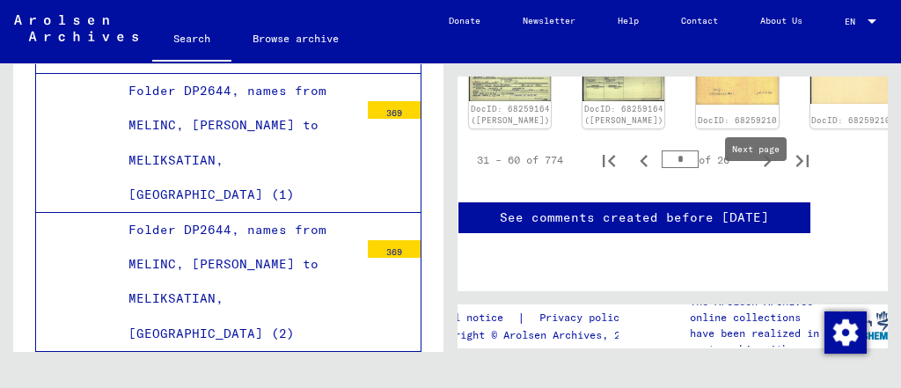
click at [764, 167] on icon "Next page" at bounding box center [768, 161] width 8 height 12
type input "*"
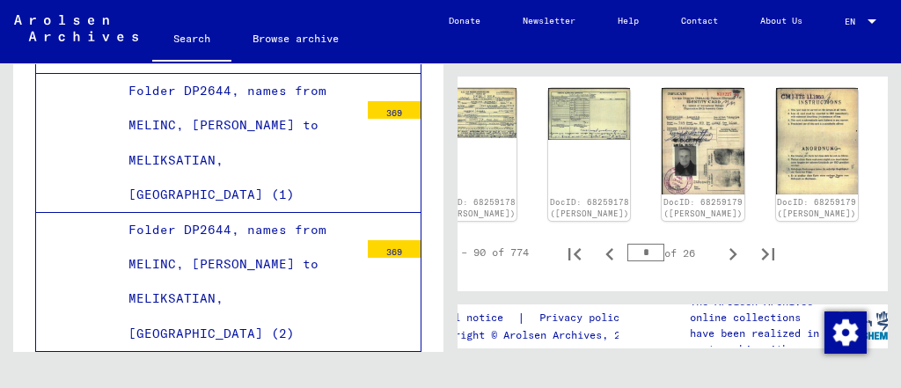
scroll to position [953, 73]
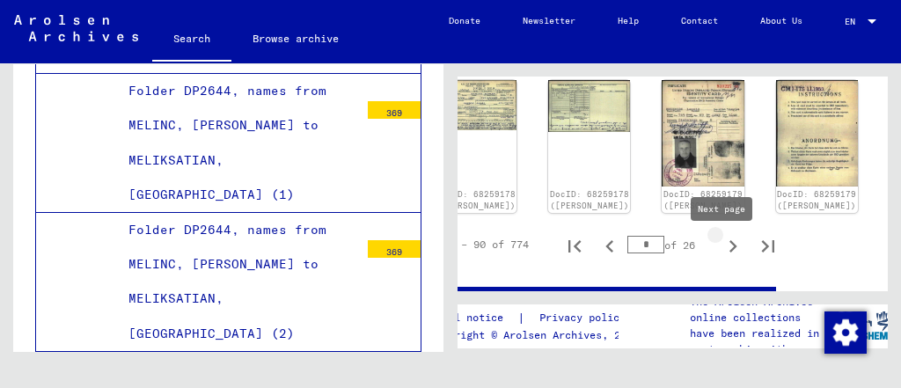
click at [721, 259] on icon "Next page" at bounding box center [733, 246] width 25 height 25
type input "*"
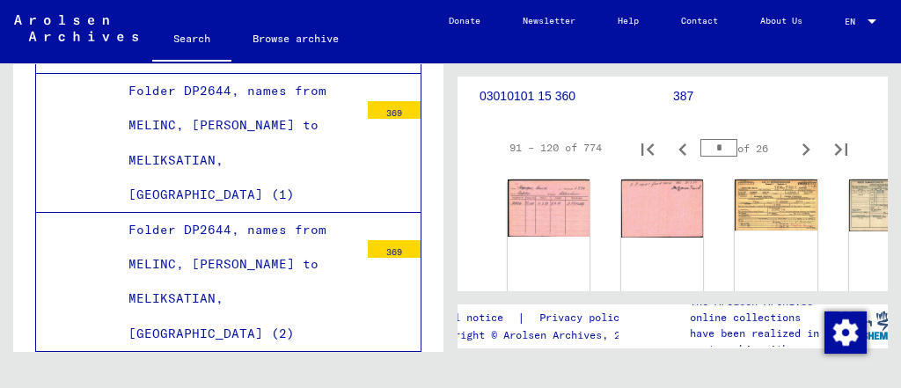
scroll to position [334, 6]
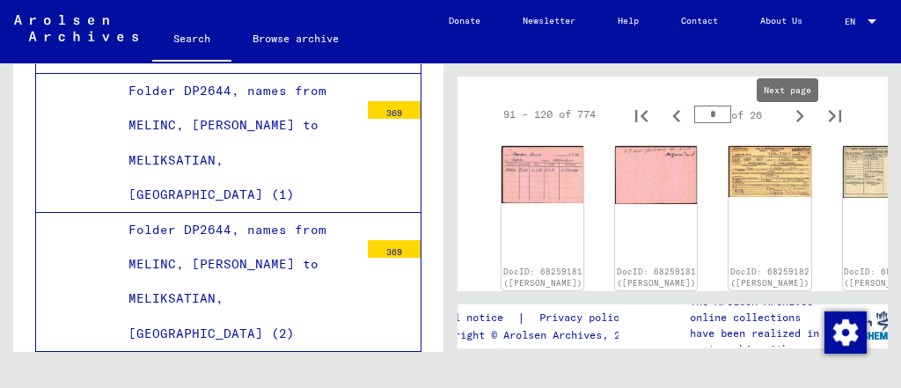
click at [790, 129] on icon "Next page" at bounding box center [800, 116] width 25 height 25
type input "*"
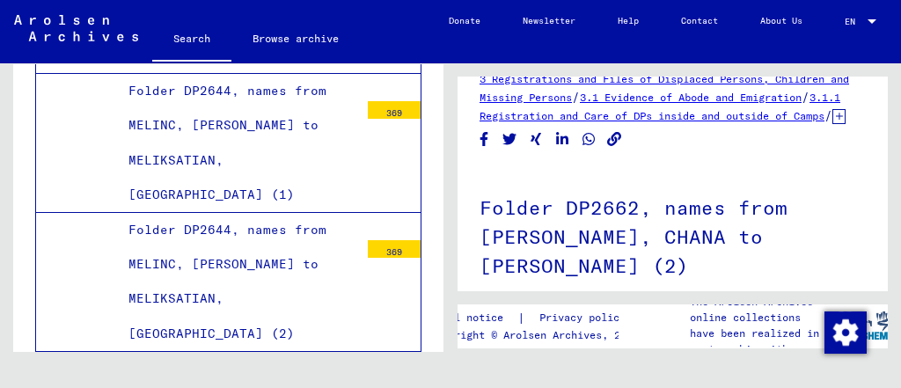
scroll to position [0, 0]
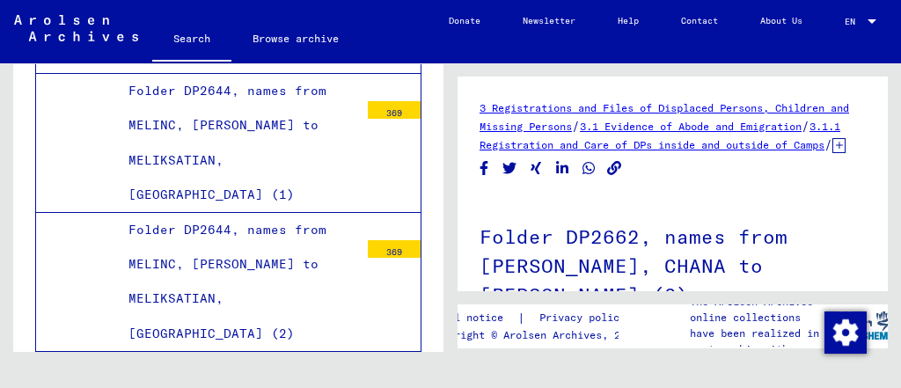
click at [704, 145] on link "3.1.1 Registration and Care of DPs inside and outside of Camps" at bounding box center [660, 136] width 361 height 32
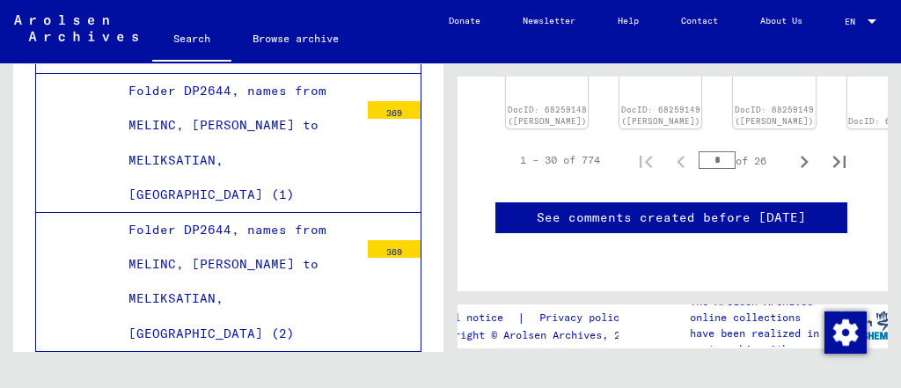
scroll to position [1736, 2]
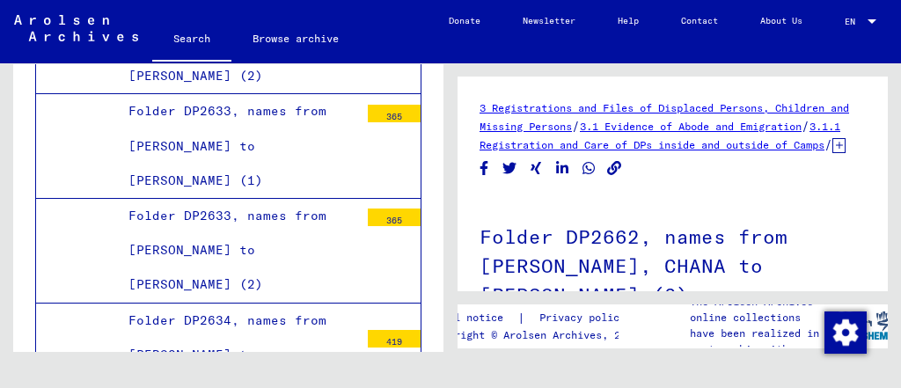
scroll to position [36254, 0]
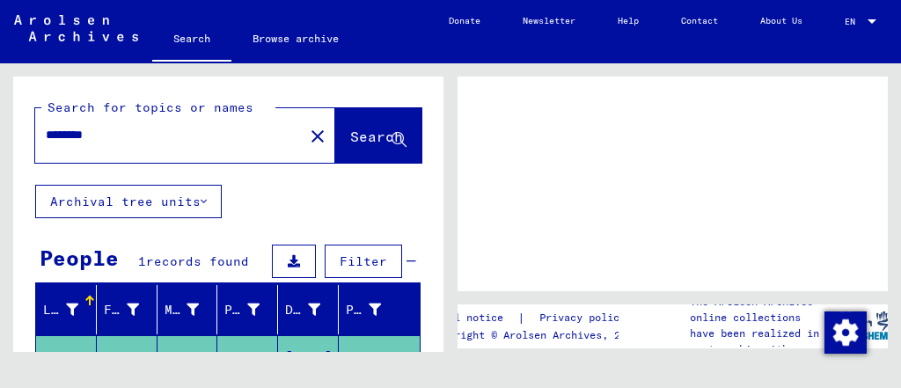
type input "**********"
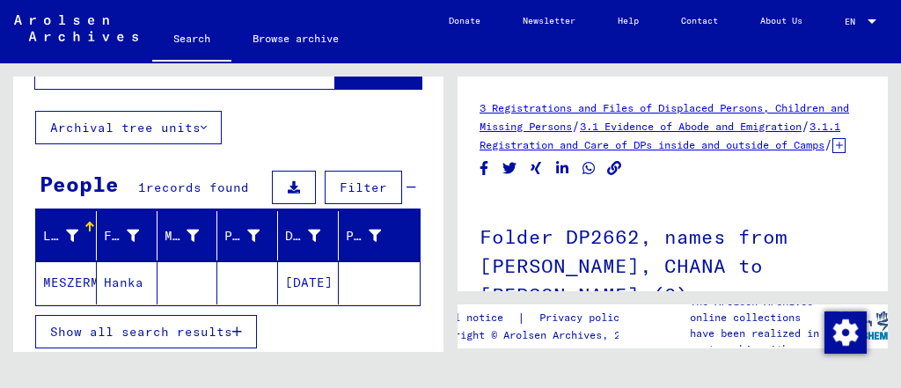
scroll to position [75, 0]
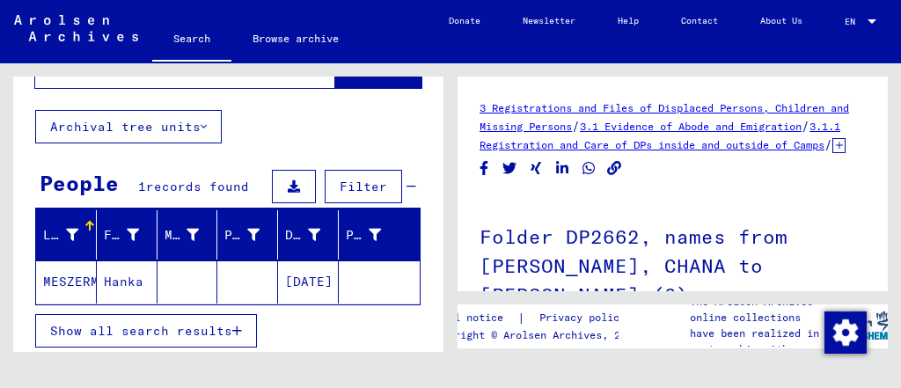
click at [151, 336] on button "Show all search results" at bounding box center [146, 330] width 222 height 33
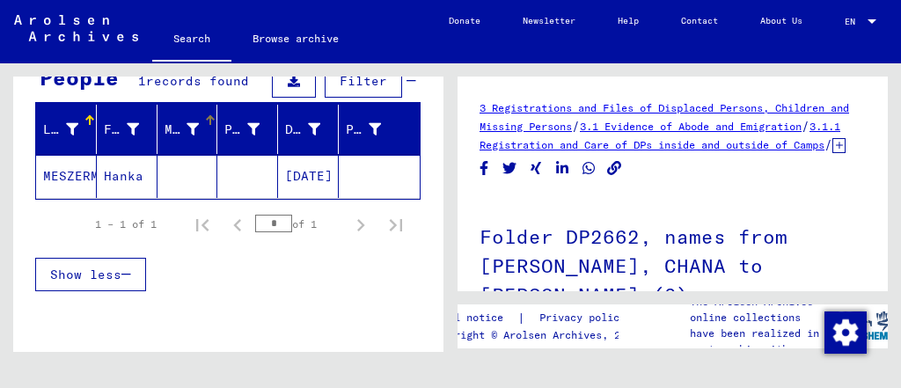
scroll to position [180, 0]
click at [209, 184] on mat-cell at bounding box center [188, 176] width 61 height 43
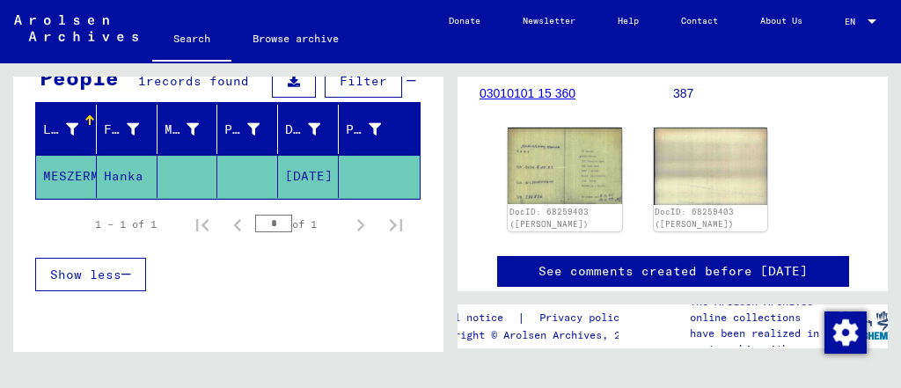
scroll to position [286, 0]
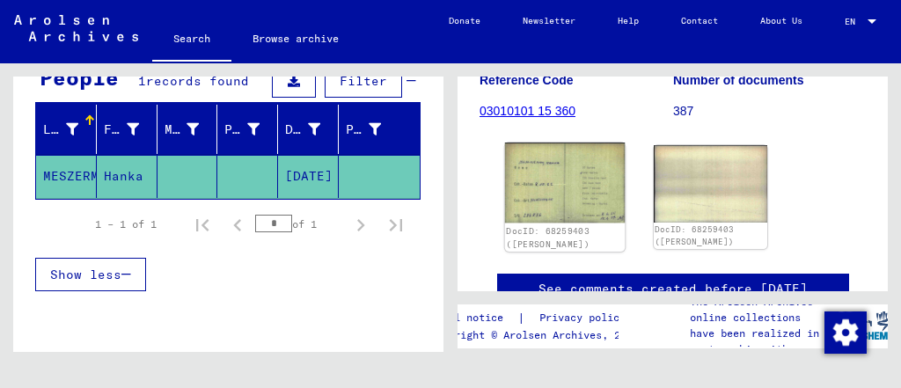
click at [539, 224] on img at bounding box center [565, 183] width 120 height 81
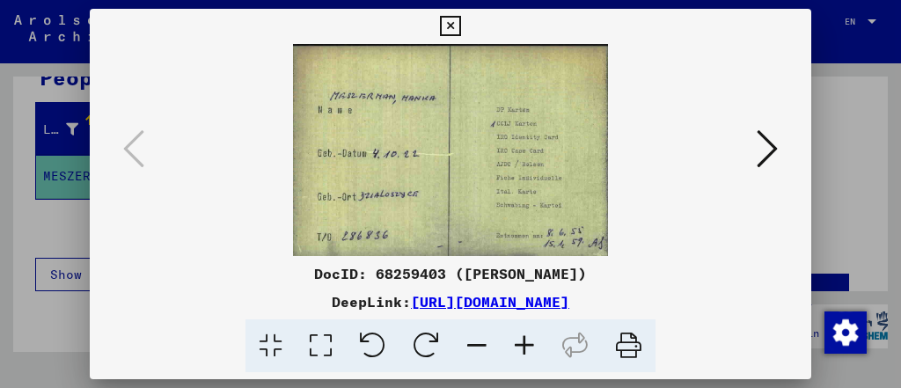
click at [467, 299] on link "[URL][DOMAIN_NAME]" at bounding box center [490, 302] width 158 height 18
click at [22, 167] on div at bounding box center [450, 194] width 901 height 388
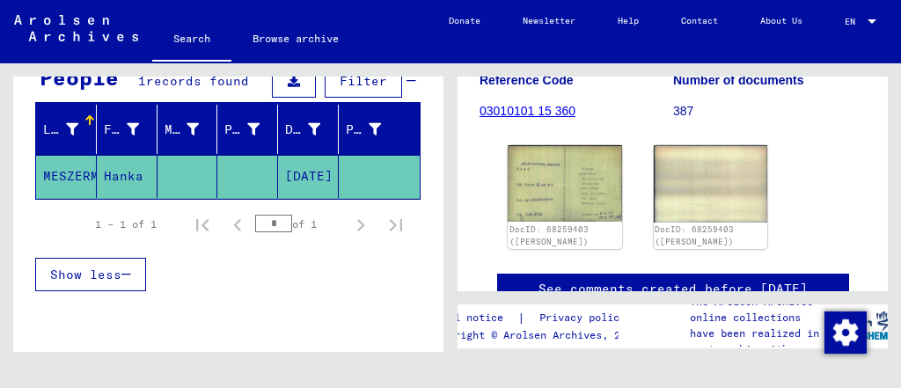
click at [118, 40] on img at bounding box center [76, 28] width 124 height 26
